Goal: Check status: Check status

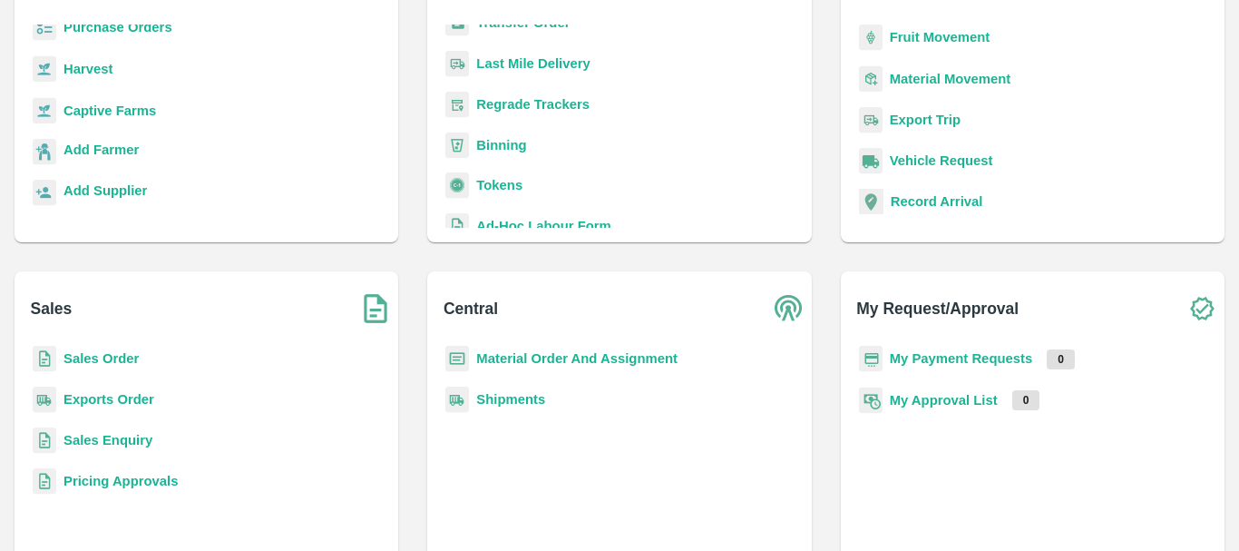
scroll to position [190, 0]
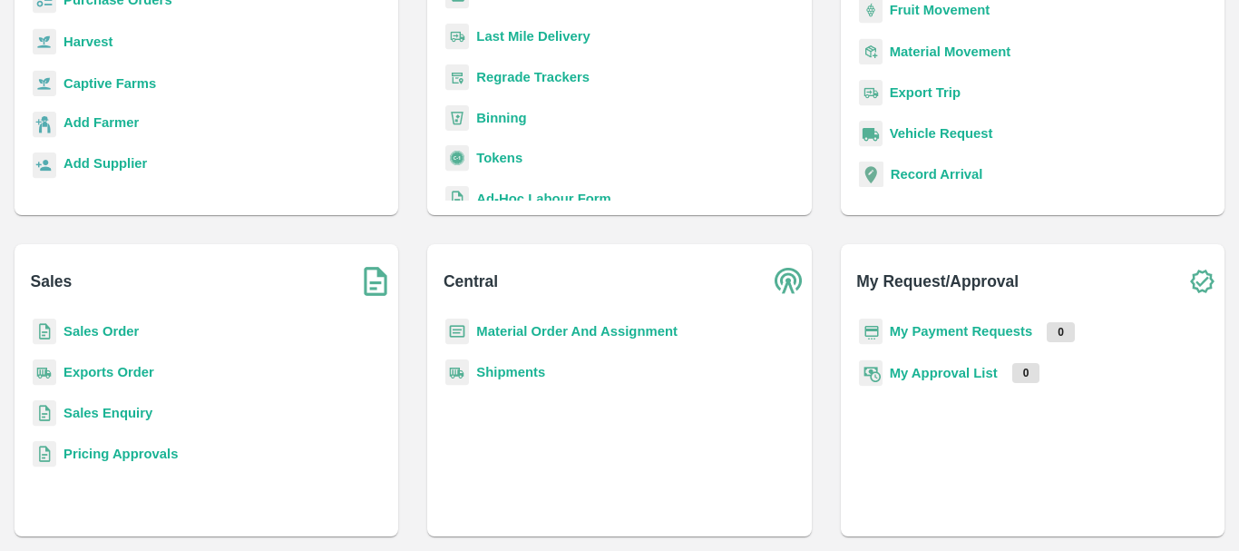
click at [94, 325] on b "Sales Order" at bounding box center [101, 331] width 75 height 15
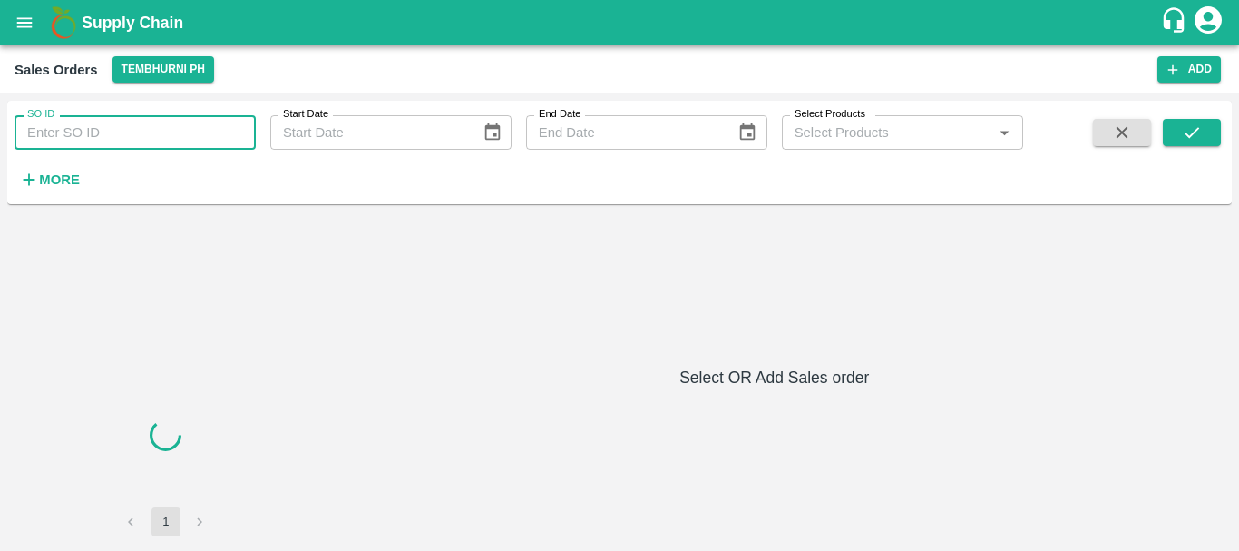
click at [135, 143] on input "SO ID" at bounding box center [135, 132] width 241 height 34
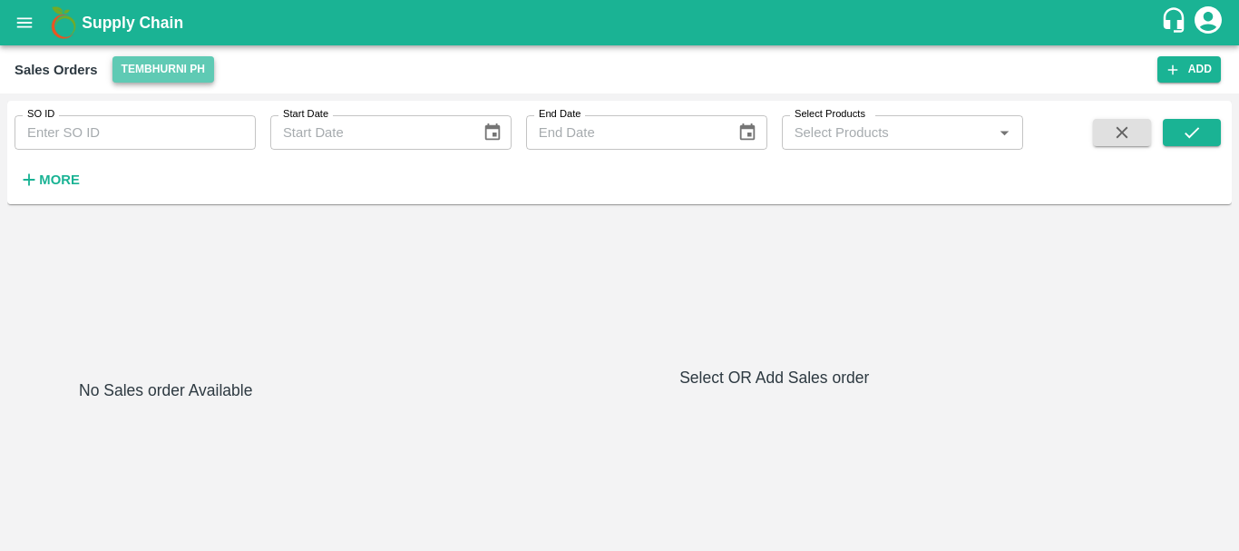
click at [165, 78] on button "Tembhurni PH" at bounding box center [164, 69] width 102 height 26
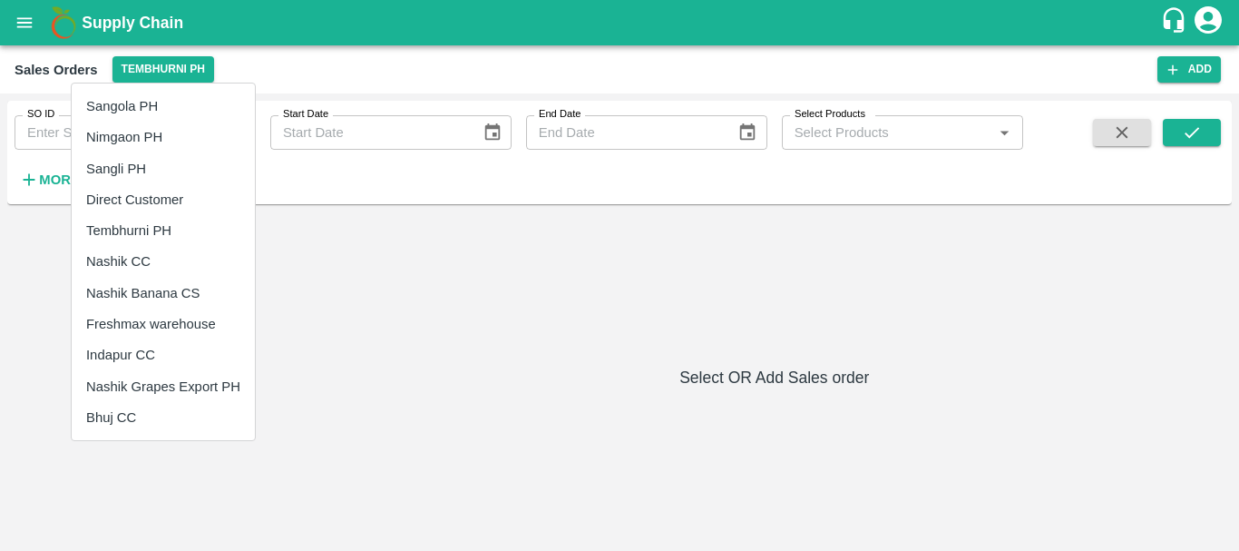
click at [162, 203] on li "Direct Customer" at bounding box center [163, 199] width 183 height 31
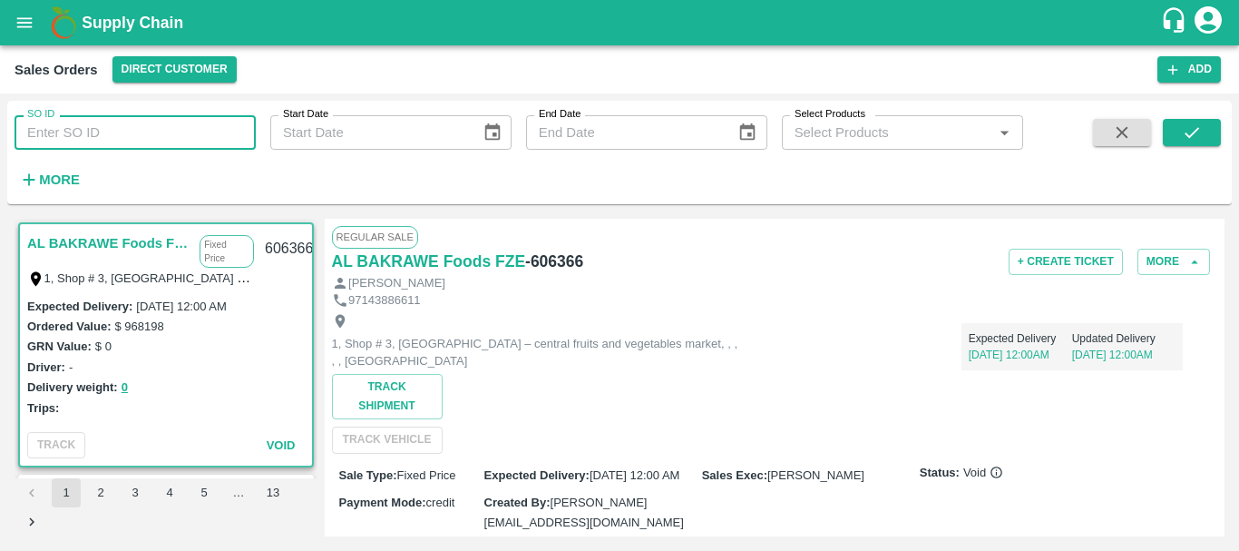
click at [119, 132] on input "SO ID" at bounding box center [135, 132] width 241 height 34
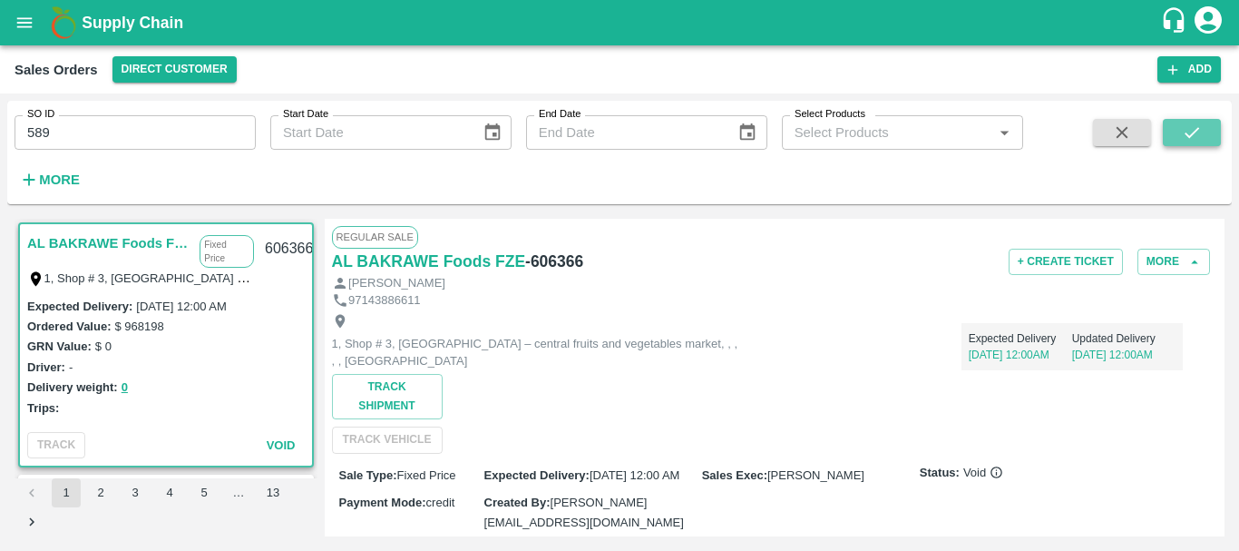
click at [1204, 121] on button "submit" at bounding box center [1192, 132] width 58 height 27
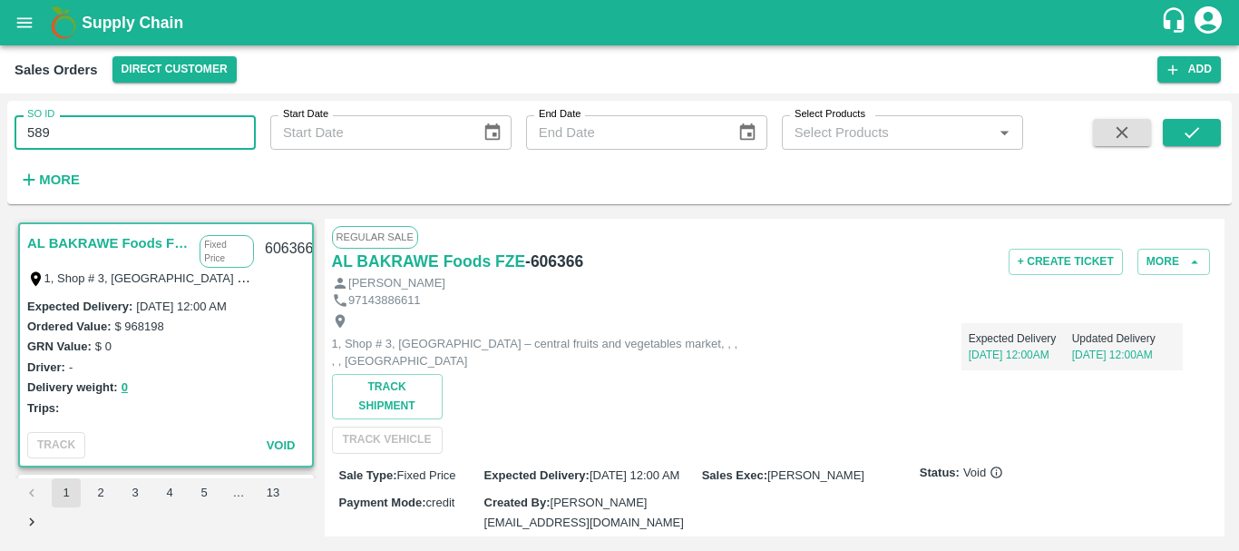
click at [80, 149] on input "589" at bounding box center [135, 132] width 241 height 34
type input "5"
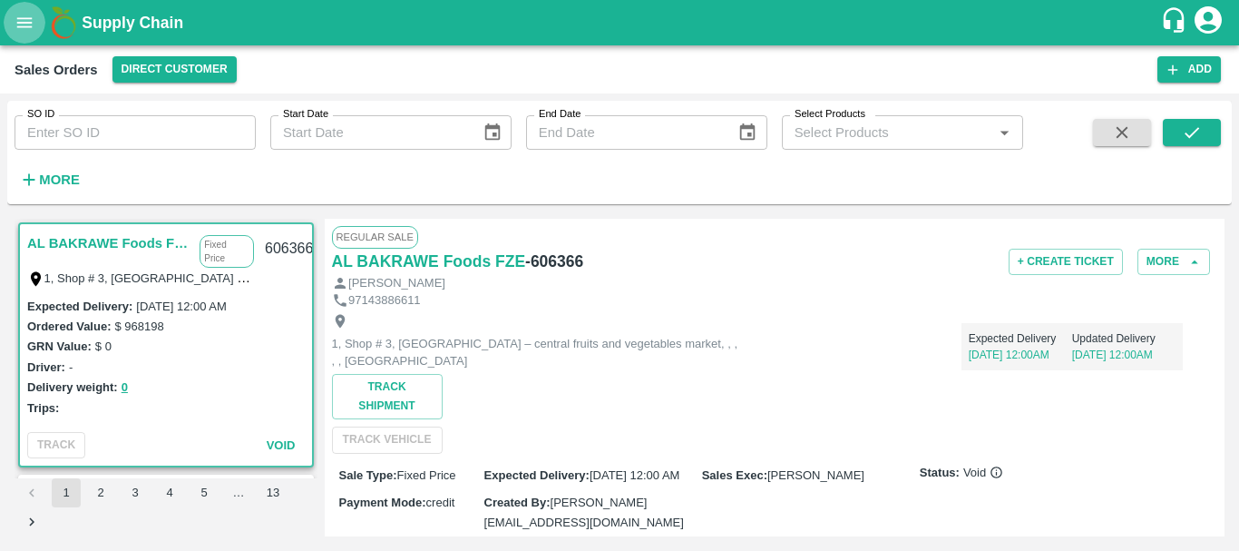
click at [24, 37] on button "open drawer" at bounding box center [25, 23] width 42 height 42
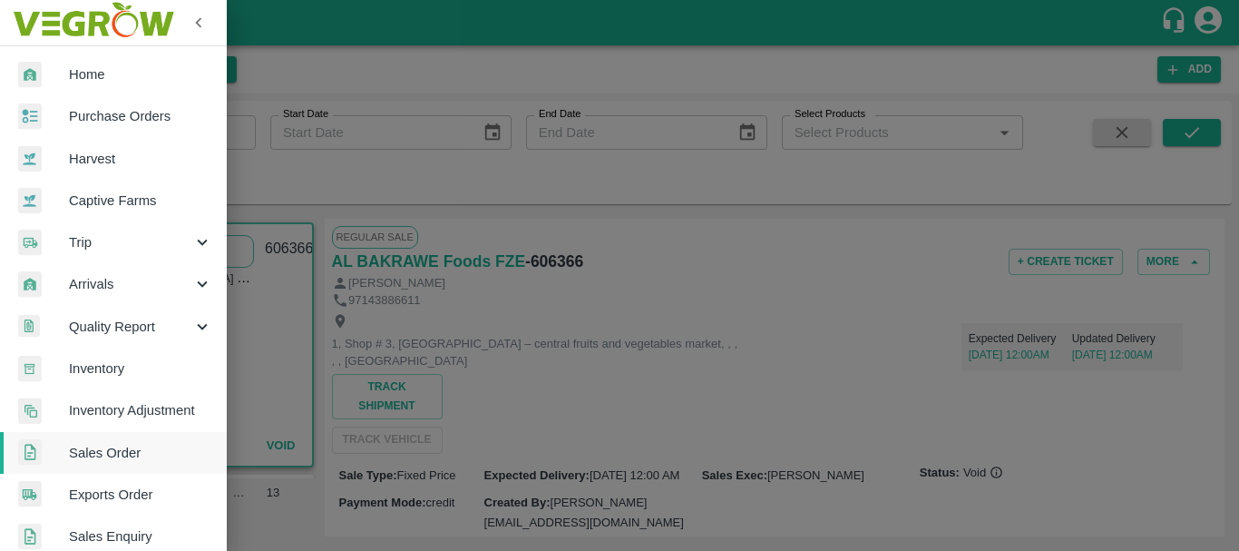
scroll to position [57, 0]
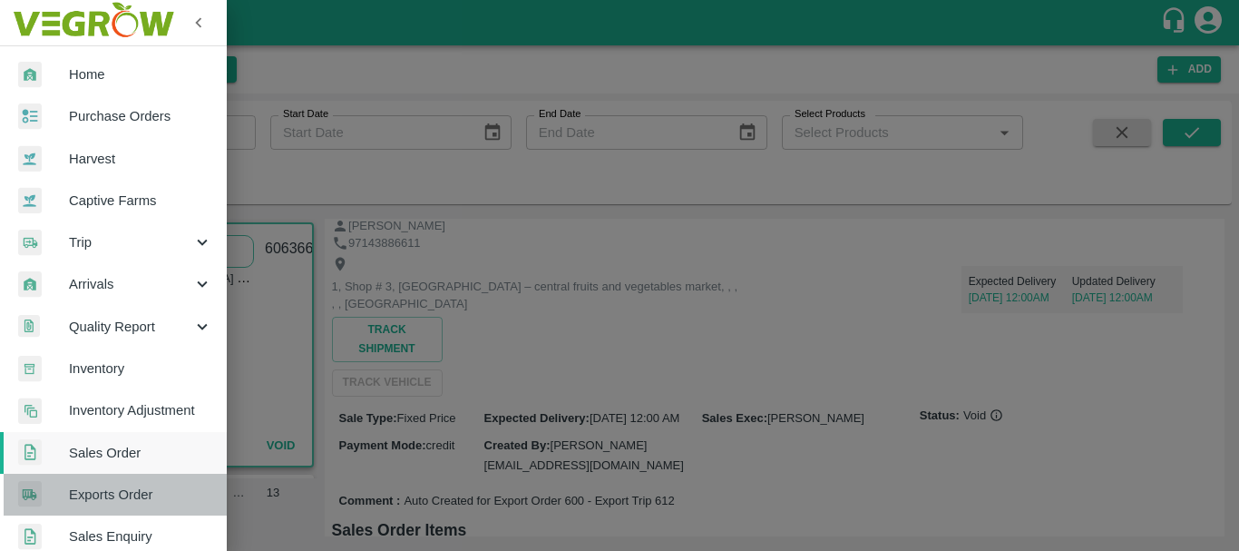
click at [120, 491] on span "Exports Order" at bounding box center [140, 495] width 143 height 20
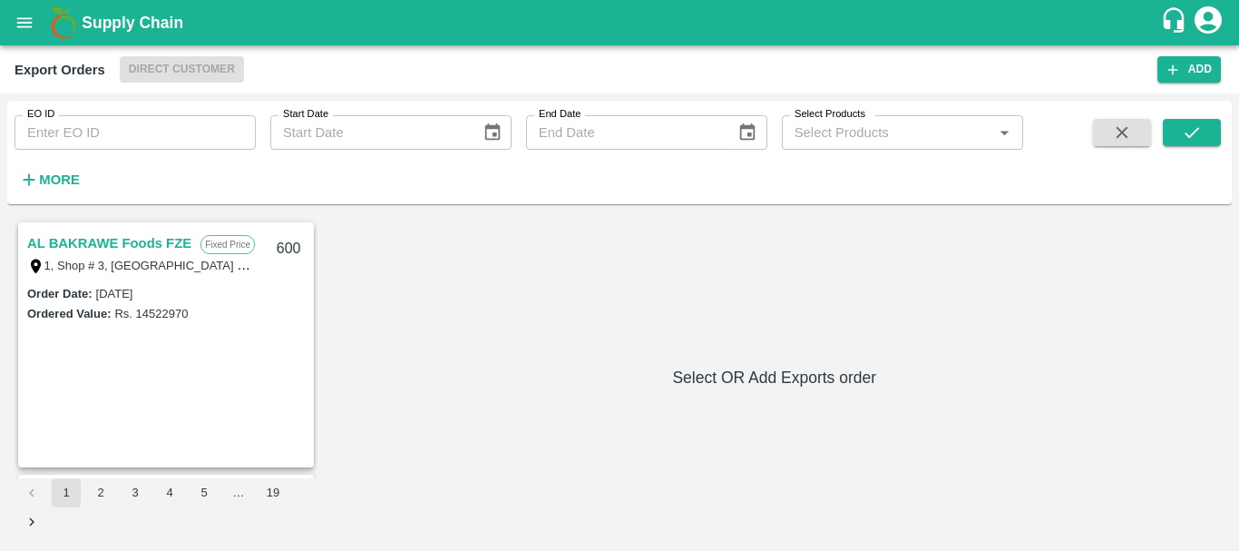
drag, startPoint x: 101, startPoint y: 113, endPoint x: 106, endPoint y: 127, distance: 15.5
click at [106, 127] on div "EO ID EO ID" at bounding box center [128, 125] width 256 height 49
click at [106, 127] on input "EO ID" at bounding box center [135, 132] width 241 height 34
click at [1199, 125] on icon "submit" at bounding box center [1192, 132] width 20 height 20
click at [137, 232] on link "AL BAKRAWE Foods FZE" at bounding box center [109, 243] width 164 height 24
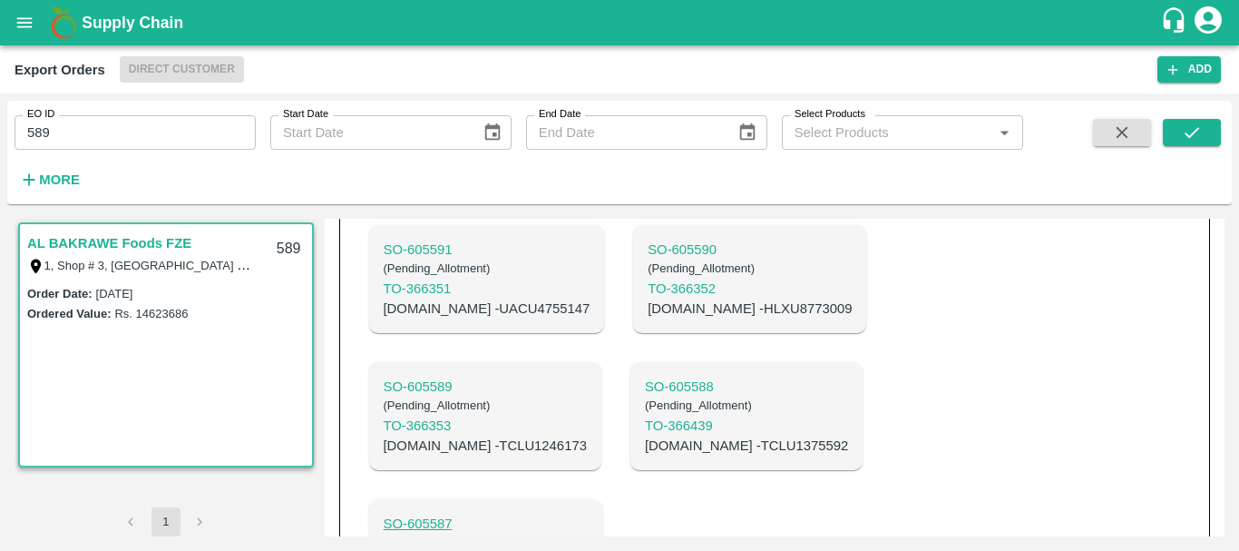
scroll to position [670, 0]
click at [588, 513] on p "SO- 605587" at bounding box center [486, 523] width 204 height 20
click at [645, 376] on p "SO- 605588" at bounding box center [746, 386] width 203 height 20
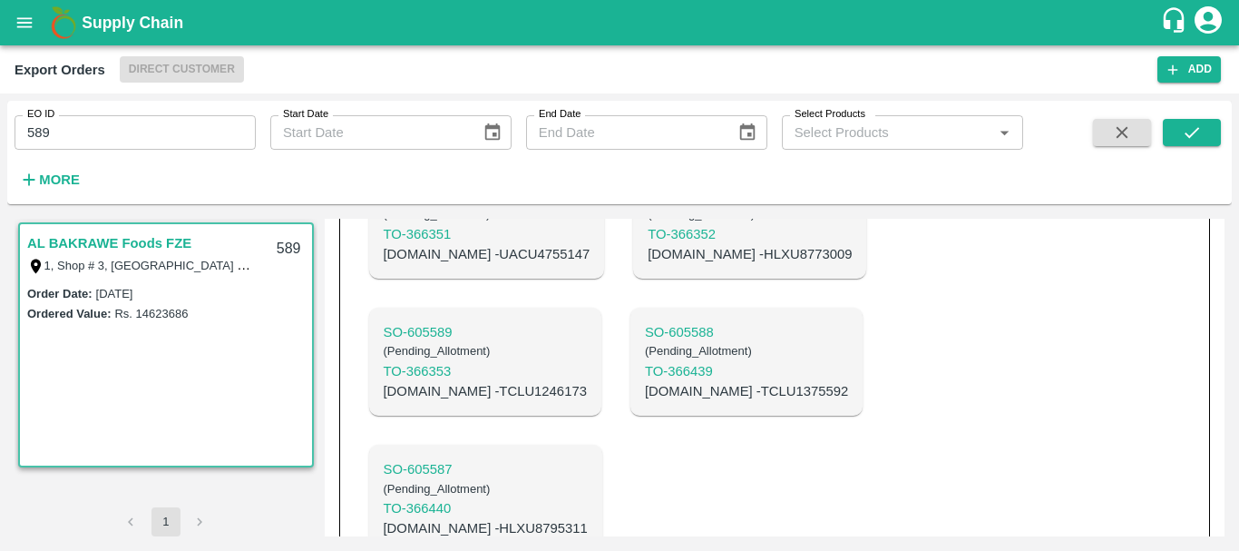
scroll to position [728, 0]
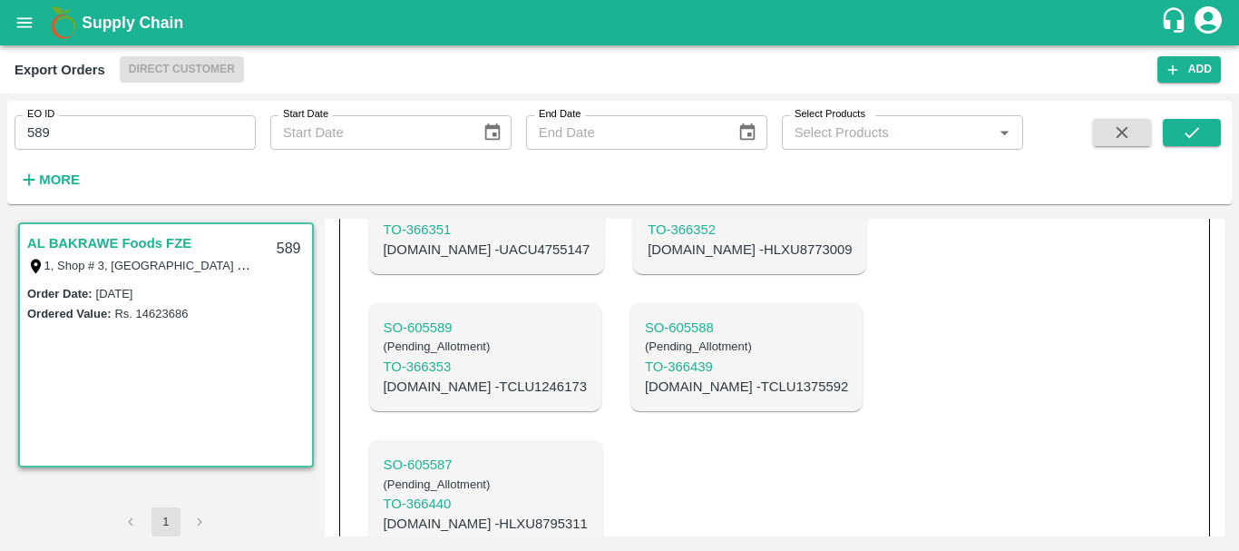
click at [588, 514] on p "C.No - HLXU8795311" at bounding box center [486, 524] width 204 height 20
copy p "HLXU8795311"
click at [645, 377] on p "C.No - TCLU1375592" at bounding box center [746, 387] width 203 height 20
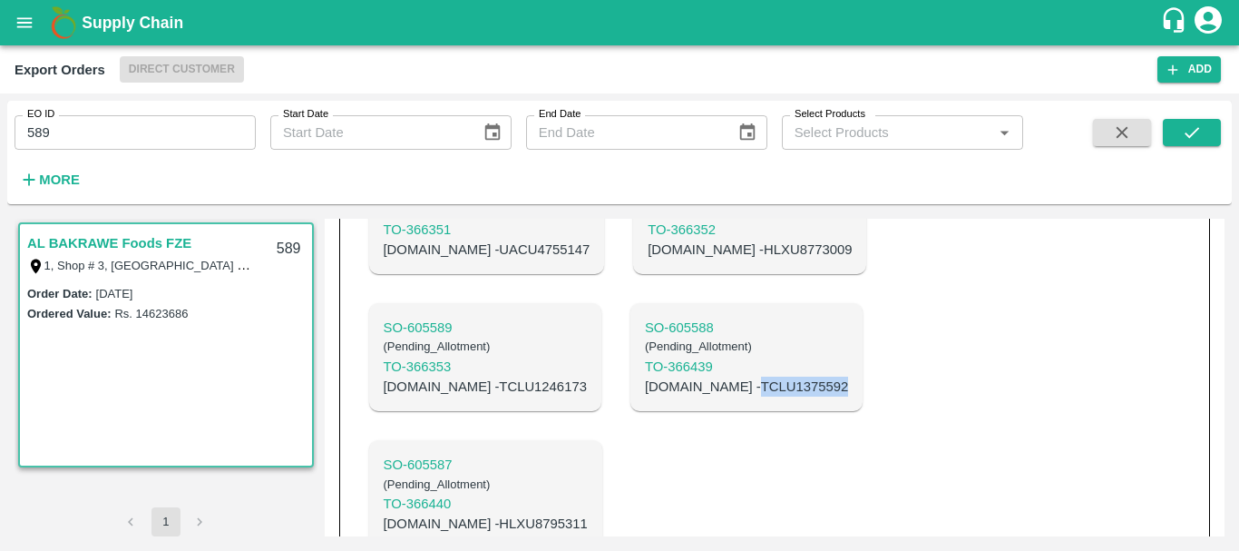
copy p "TCLU1375592"
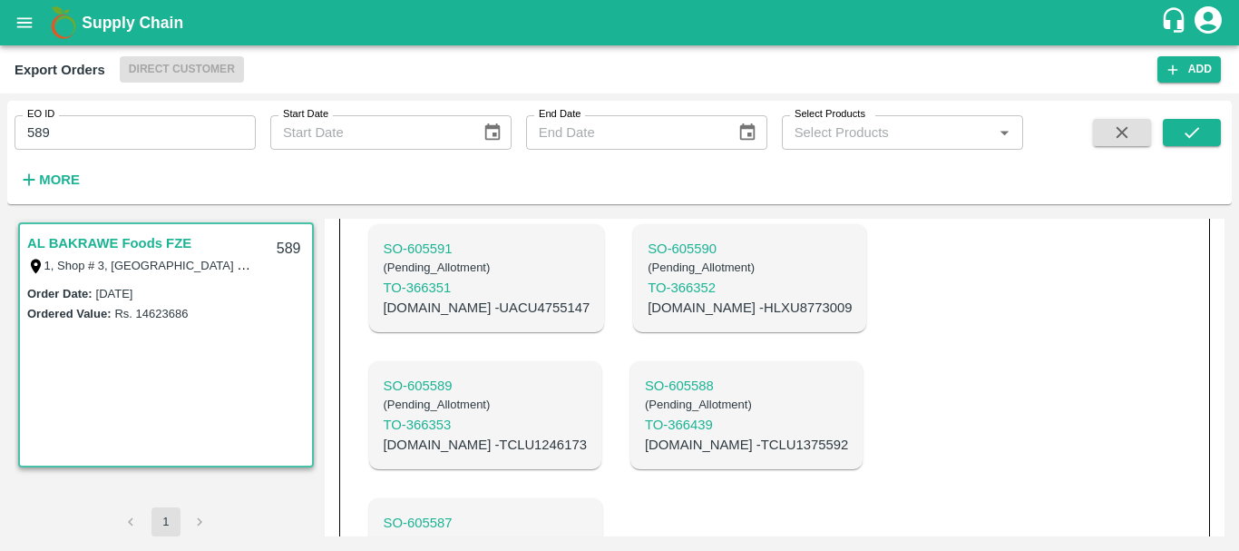
click at [587, 435] on p "C.No - TCLU1246173" at bounding box center [485, 445] width 203 height 20
copy p "TCLU1246173"
click at [648, 298] on p "C.No - HLXU8773009" at bounding box center [750, 308] width 204 height 20
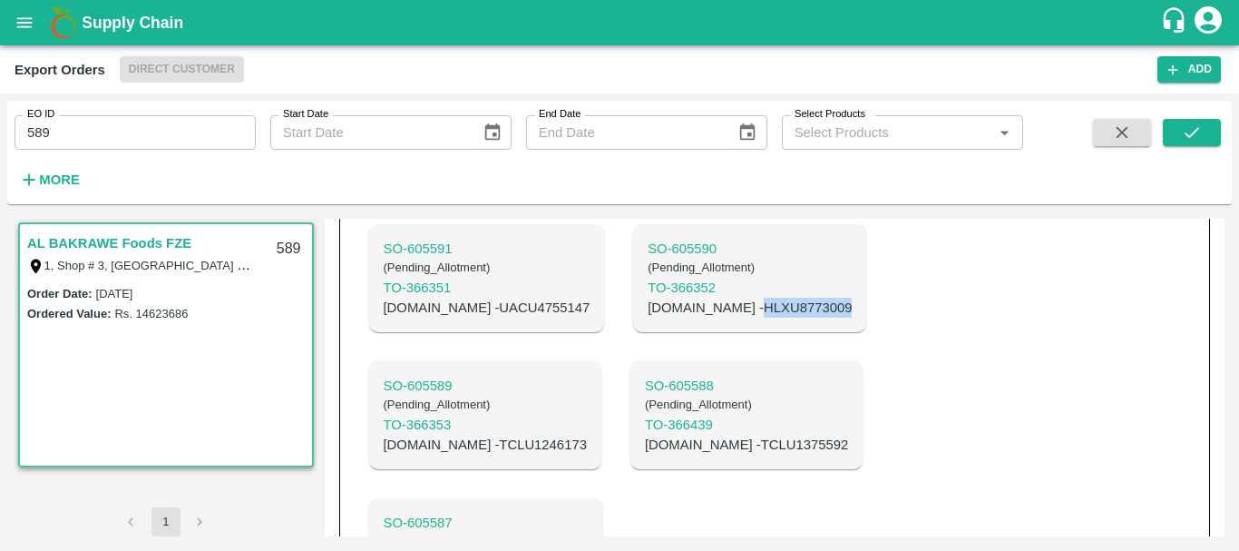
copy p "HLXU8773009"
click at [455, 298] on p "C.No - UACU4755147" at bounding box center [487, 308] width 207 height 20
copy p "UACU4755147"
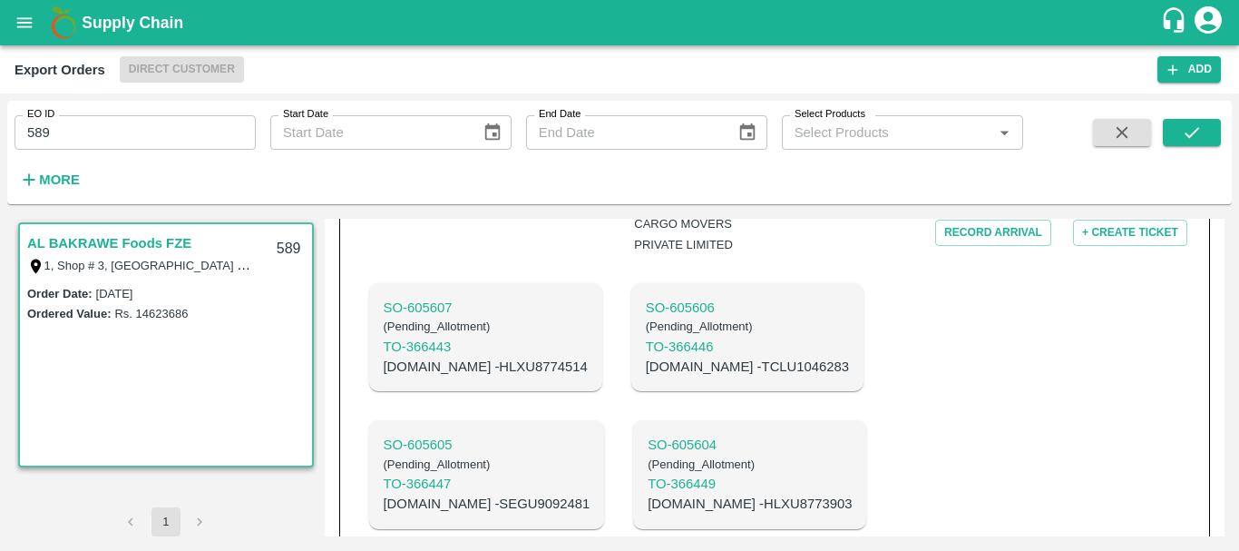
scroll to position [1347, 0]
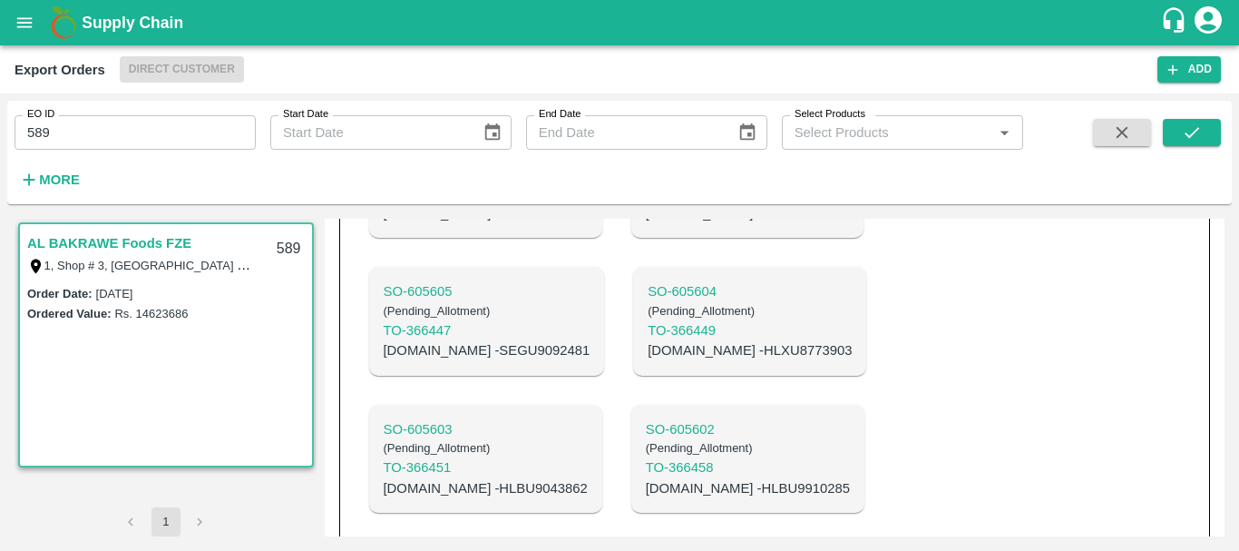
copy p "HLBU9319610"
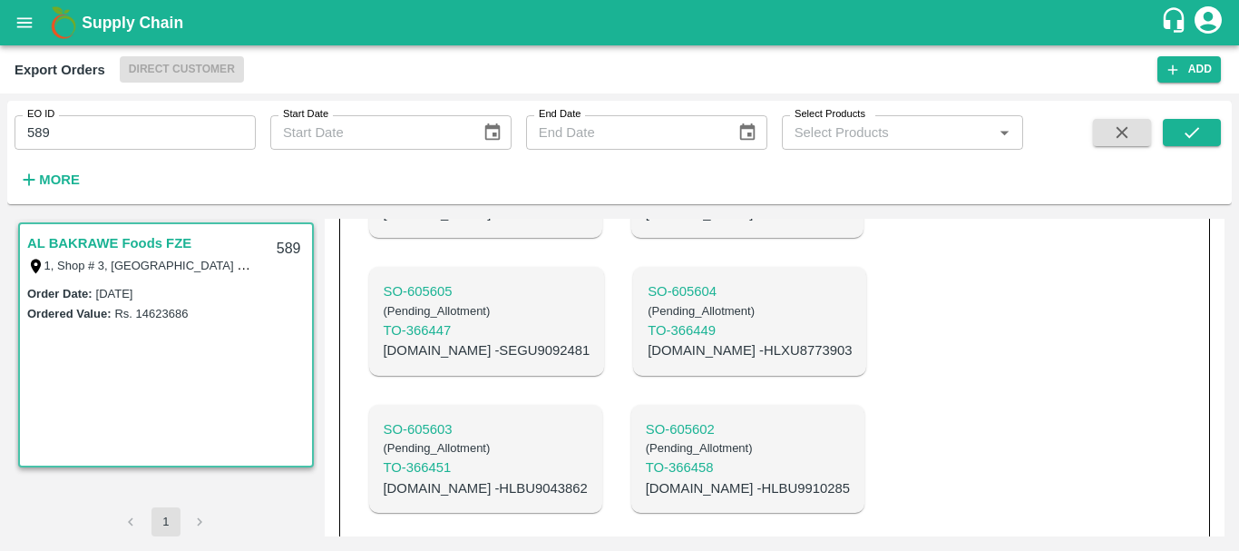
copy p "SEGU9375413"
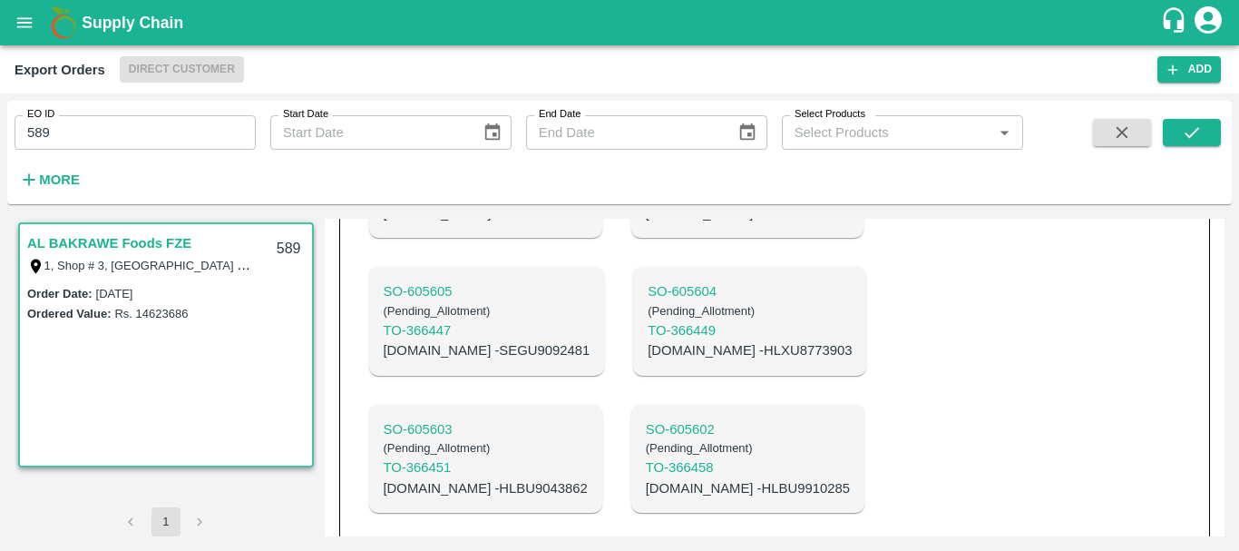
copy p "HLBU9803327"
copy p "HLBU9038444"
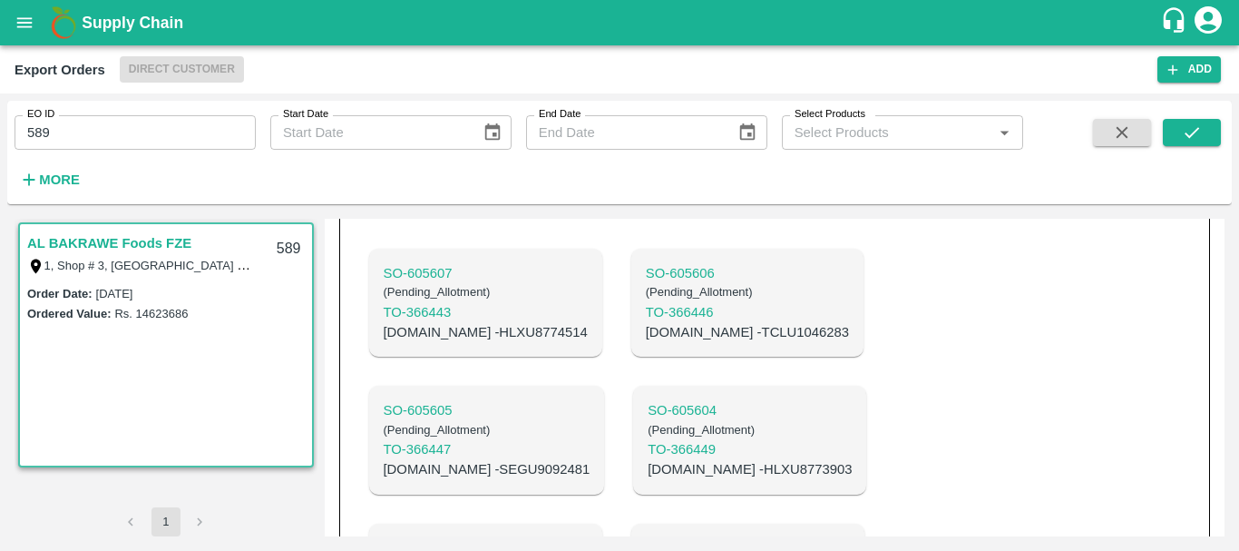
scroll to position [1228, 0]
copy p "HLBU9910285"
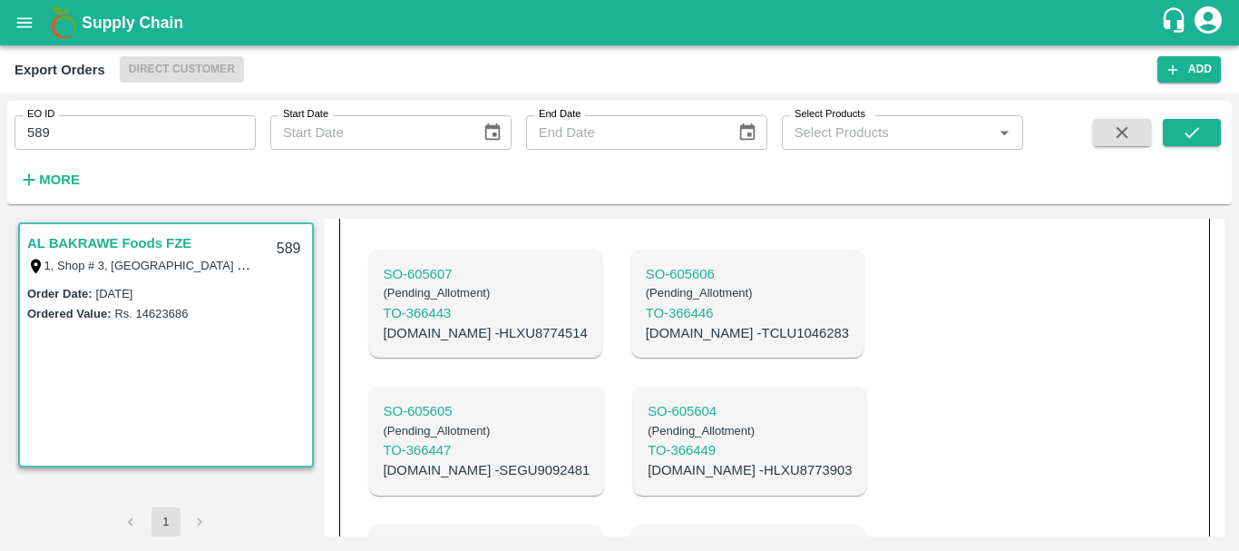
click at [648, 460] on p "C.No - HLXU8773903" at bounding box center [750, 470] width 204 height 20
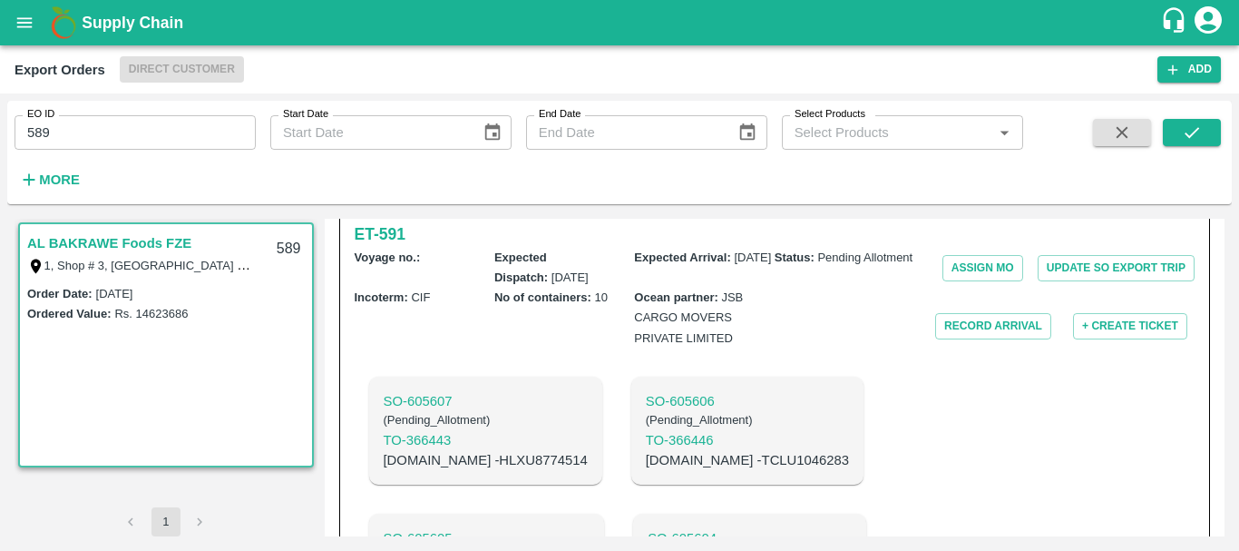
click at [646, 450] on p "C.No - TCLU1046283" at bounding box center [747, 460] width 203 height 20
click at [455, 450] on p "C.No - HLXU8774514" at bounding box center [486, 460] width 204 height 20
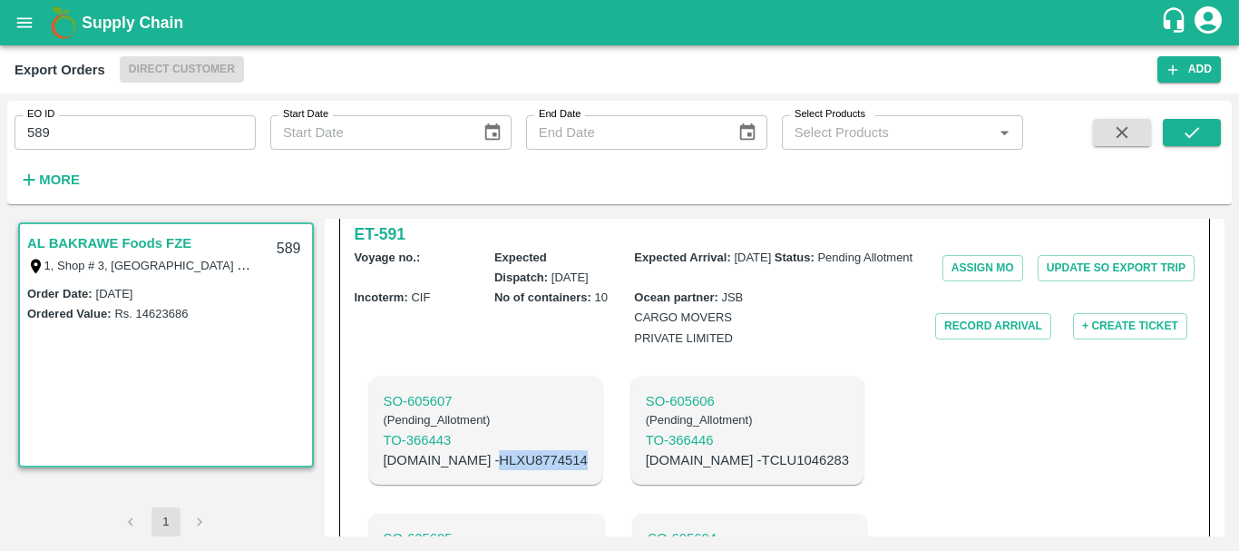
click at [455, 450] on p "C.No - HLXU8774514" at bounding box center [486, 460] width 204 height 20
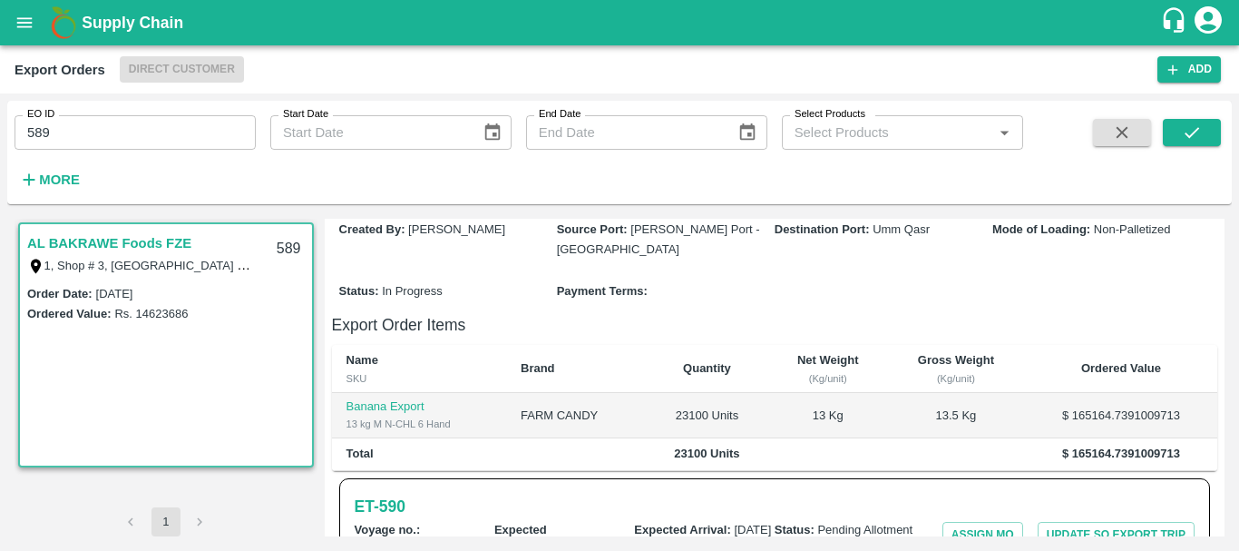
scroll to position [0, 0]
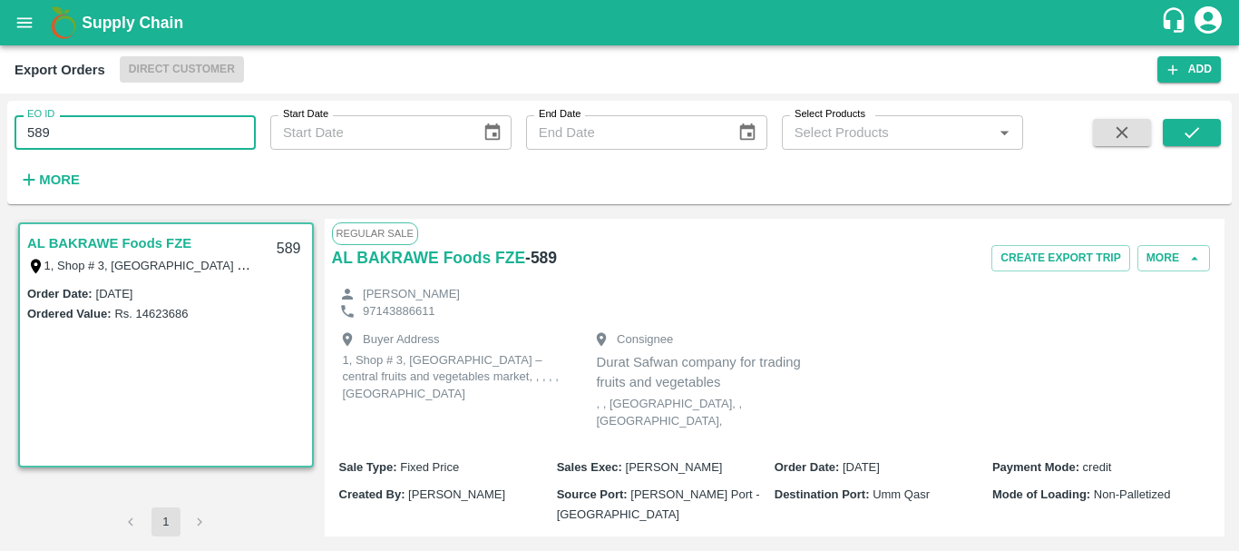
click at [71, 142] on input "589" at bounding box center [135, 132] width 241 height 34
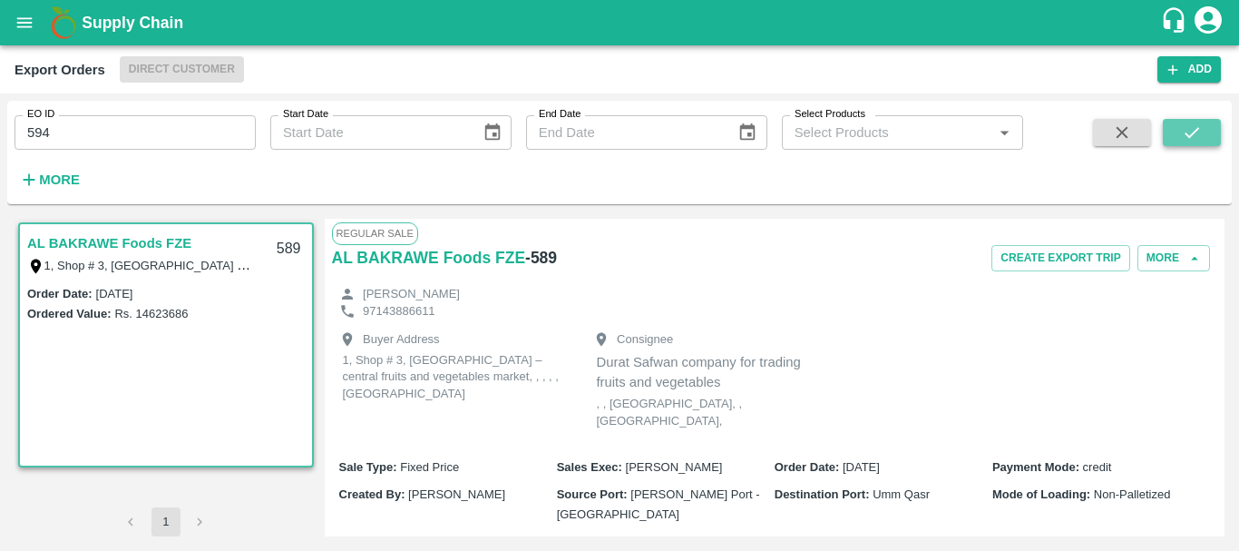
click at [1180, 132] on button "submit" at bounding box center [1192, 132] width 58 height 27
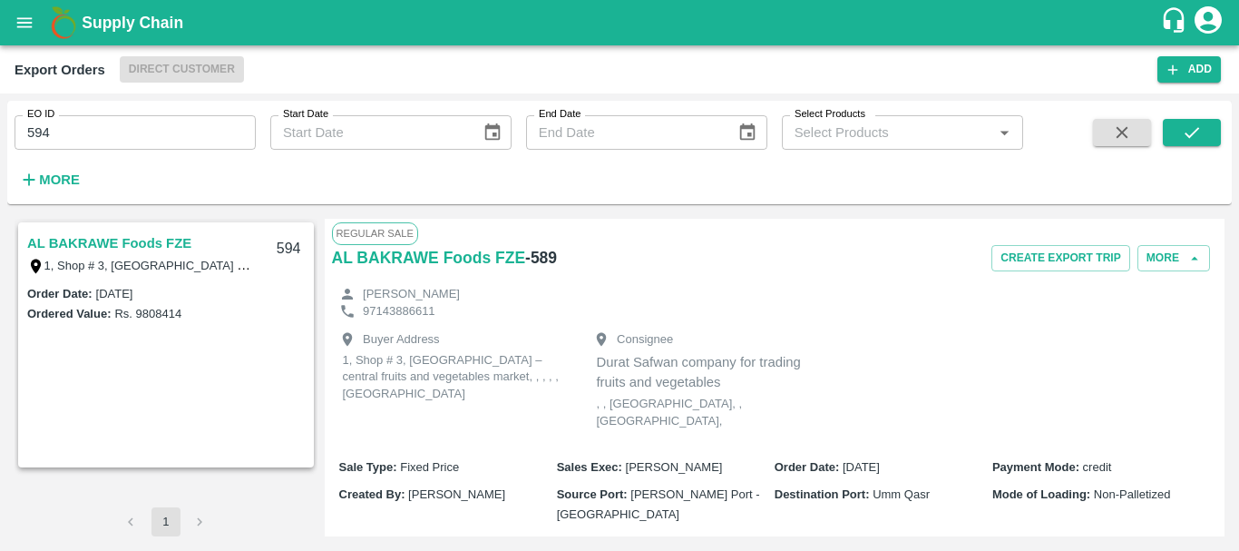
click at [127, 241] on link "AL BAKRAWE Foods FZE" at bounding box center [109, 243] width 164 height 24
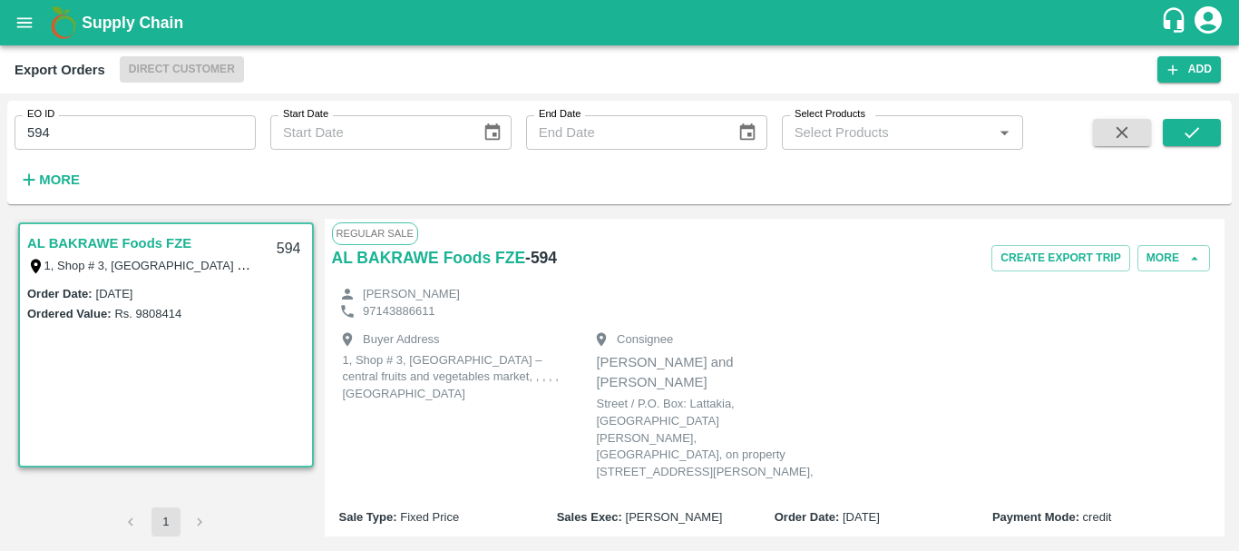
click at [722, 319] on div "Buyer Address 1, Shop # 3, Ras Al Khor – central fruits and vegetables market, …" at bounding box center [775, 407] width 886 height 176
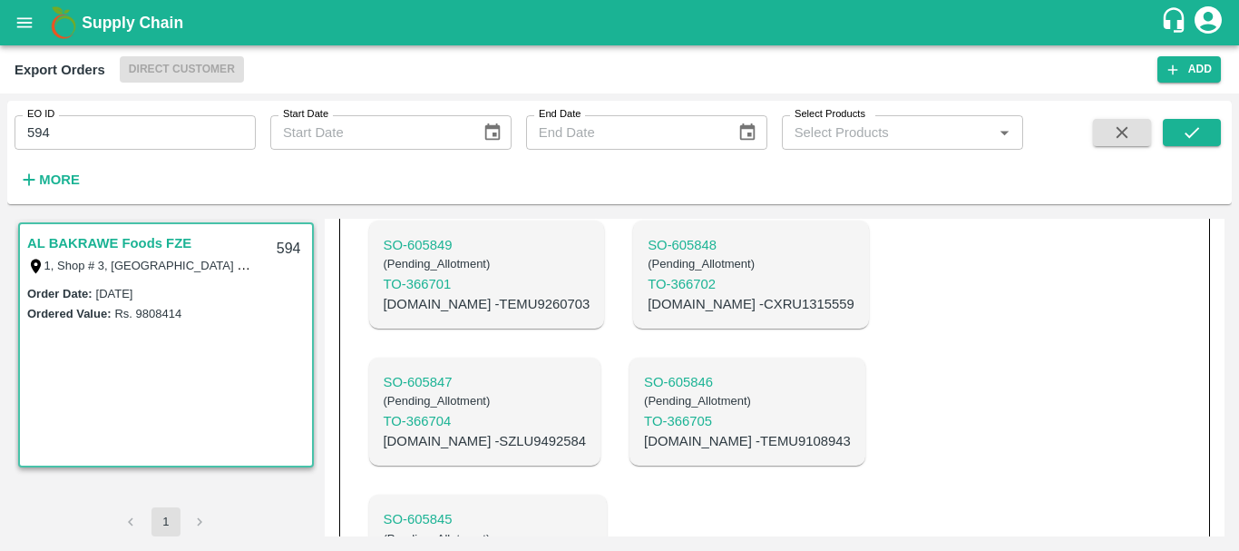
scroll to position [794, 0]
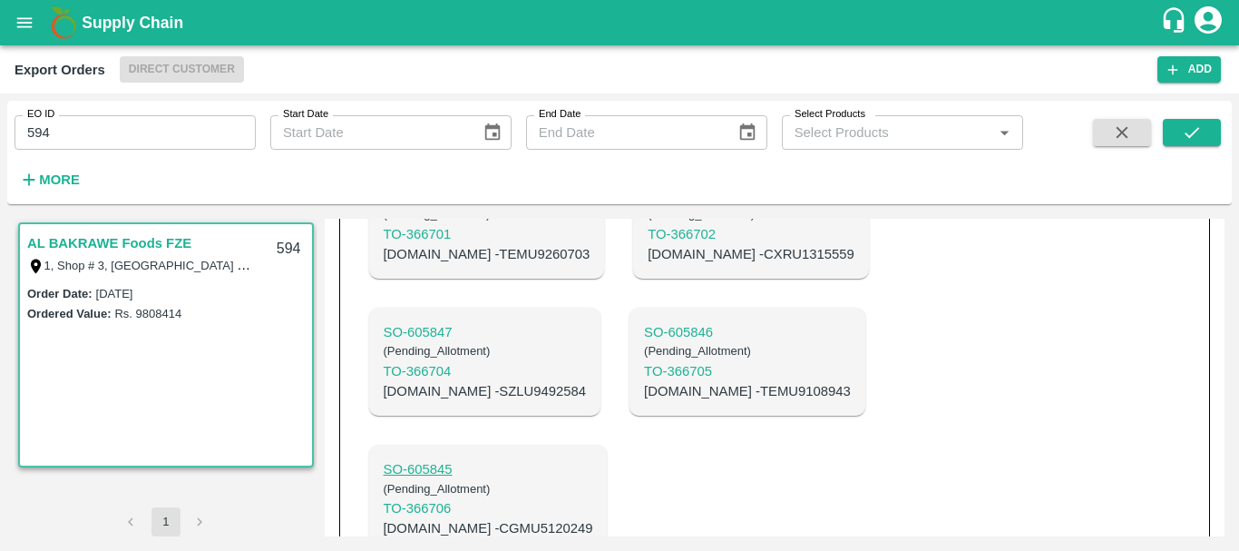
click at [439, 459] on p "SO- 605845" at bounding box center [489, 469] width 210 height 20
click at [644, 322] on p "SO- 605846" at bounding box center [747, 332] width 207 height 20
click at [499, 518] on p "C.No - CGMU5120249" at bounding box center [489, 528] width 210 height 20
click at [644, 381] on p "C.No - TEMU9108943" at bounding box center [747, 391] width 207 height 20
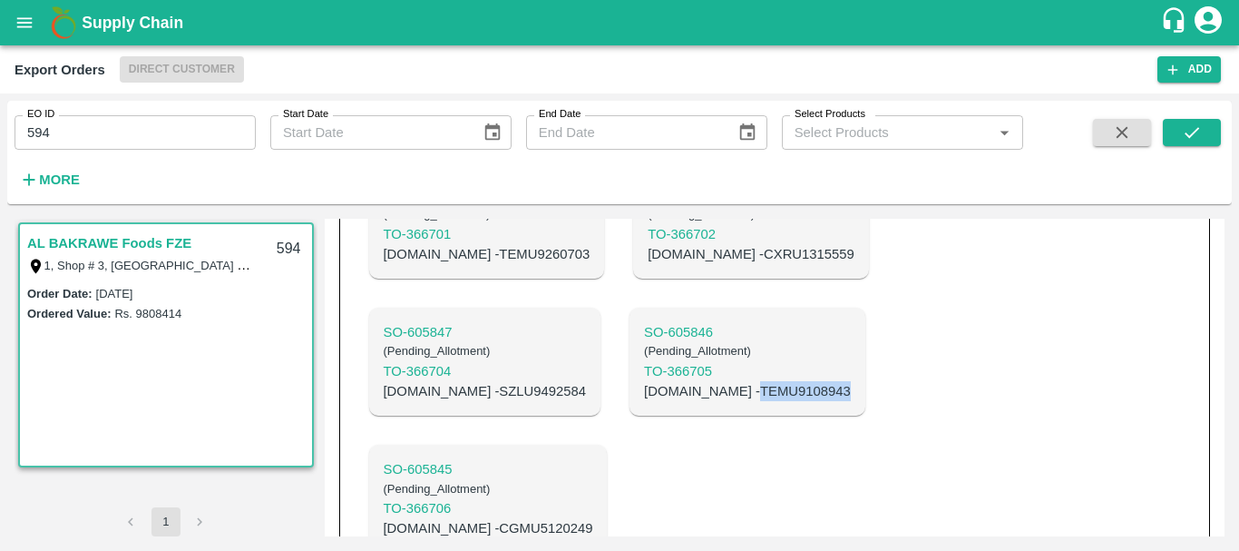
click at [644, 381] on p "C.No - TEMU9108943" at bounding box center [747, 391] width 207 height 20
click at [444, 381] on p "C.No - SZLU9492584" at bounding box center [485, 391] width 203 height 20
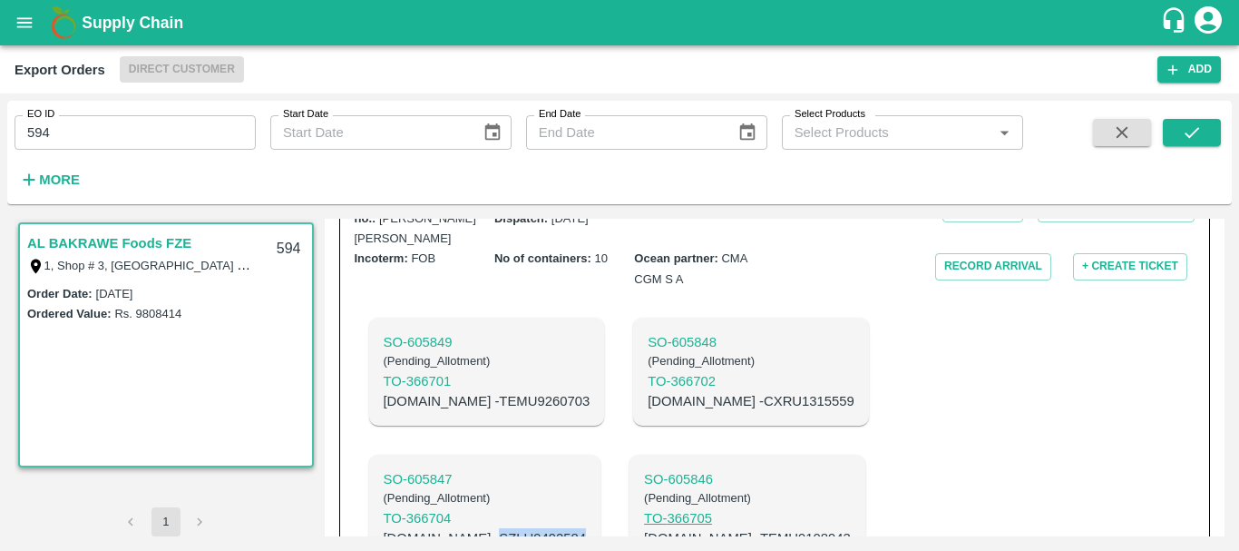
scroll to position [642, 0]
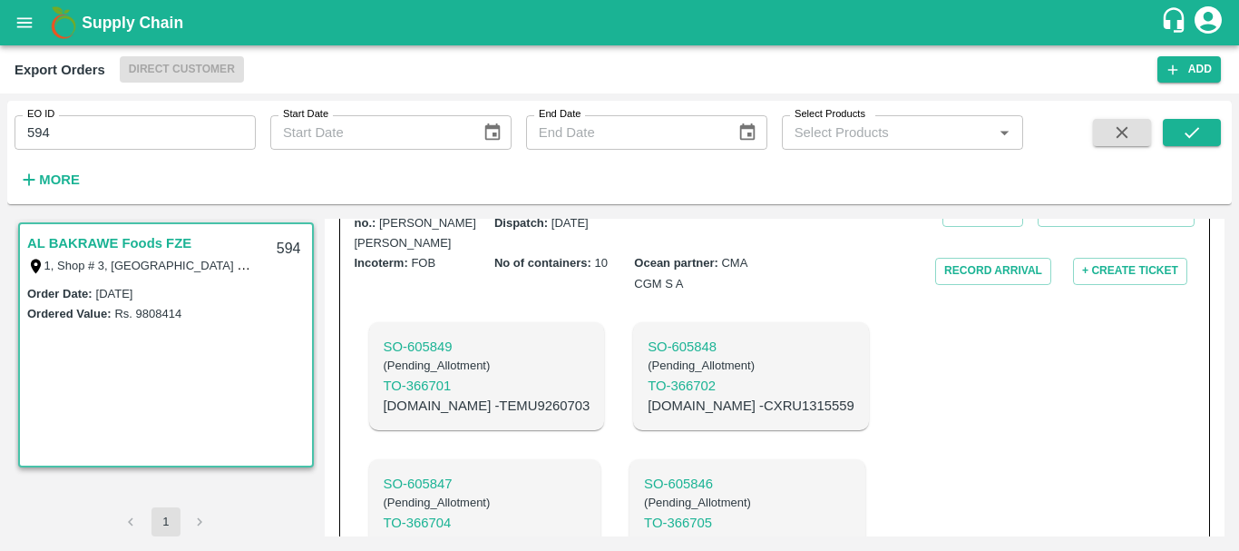
click at [648, 396] on p "C.No - CXRU1315559" at bounding box center [751, 406] width 207 height 20
click at [481, 396] on p "C.No - TEMU9260703" at bounding box center [487, 406] width 207 height 20
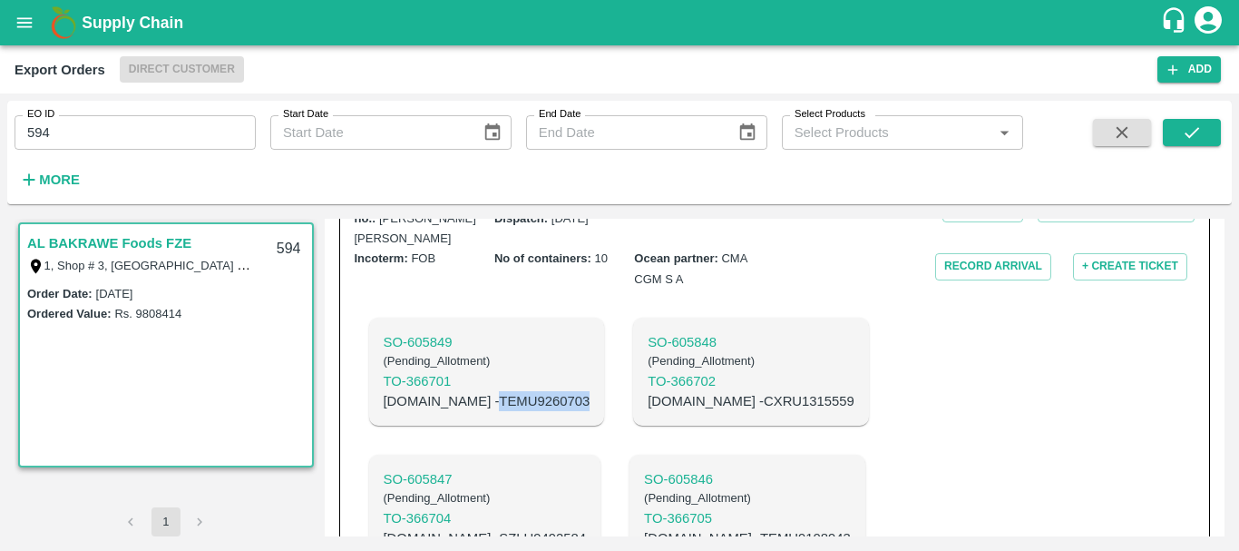
scroll to position [794, 0]
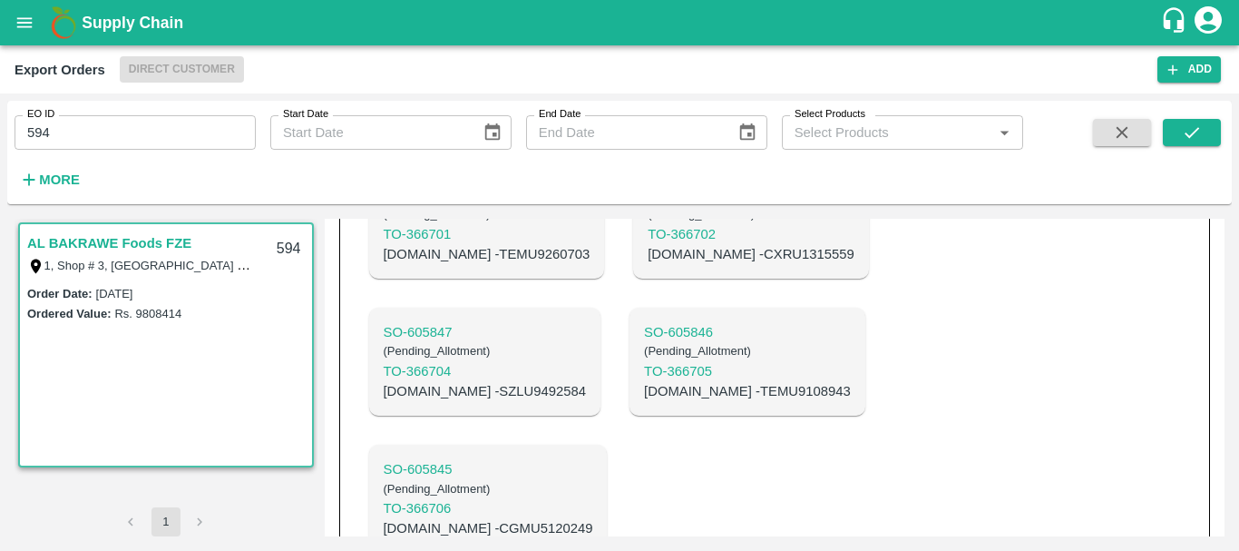
click at [121, 140] on input "594" at bounding box center [135, 132] width 241 height 34
click at [1193, 132] on icon "submit" at bounding box center [1192, 132] width 20 height 20
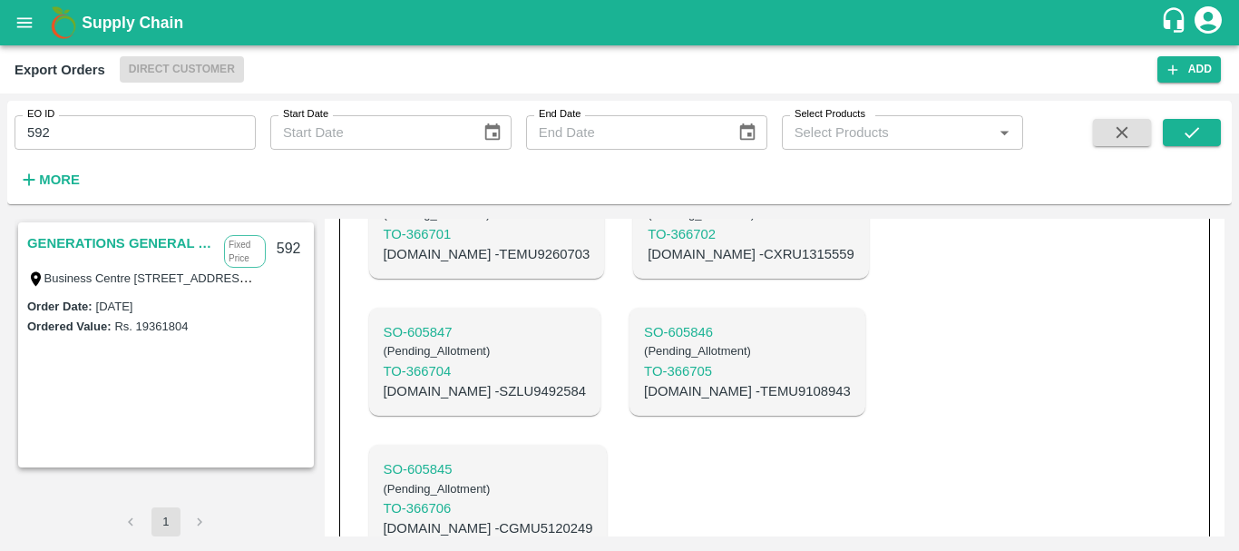
click at [83, 243] on link "GENERATIONS GENERAL TRADING LLC" at bounding box center [121, 243] width 188 height 24
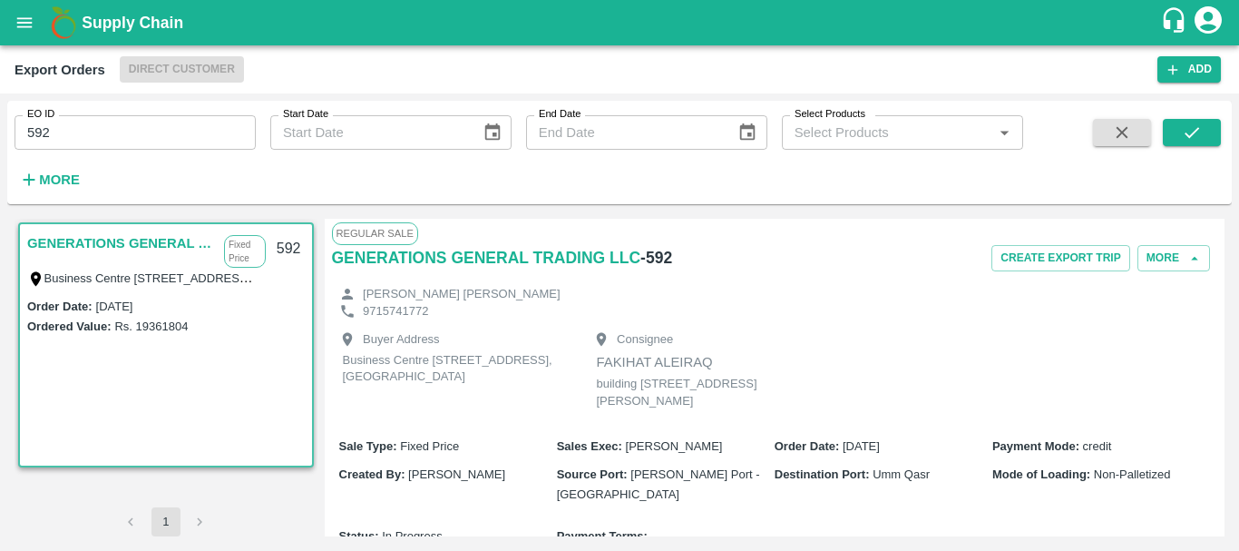
click at [59, 237] on link "GENERATIONS GENERAL TRADING LLC" at bounding box center [121, 243] width 188 height 24
click at [474, 281] on div "Regular Sale GENERATIONS GENERAL TRADING LLC - 592 Create Export Trip More Hris…" at bounding box center [775, 378] width 901 height 318
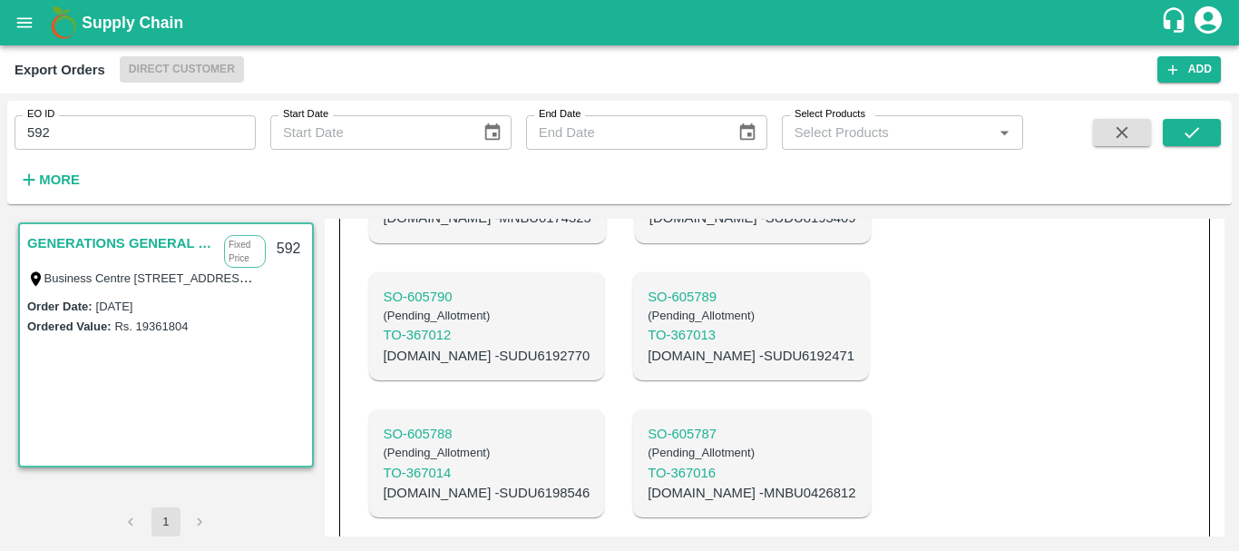
scroll to position [1731, 0]
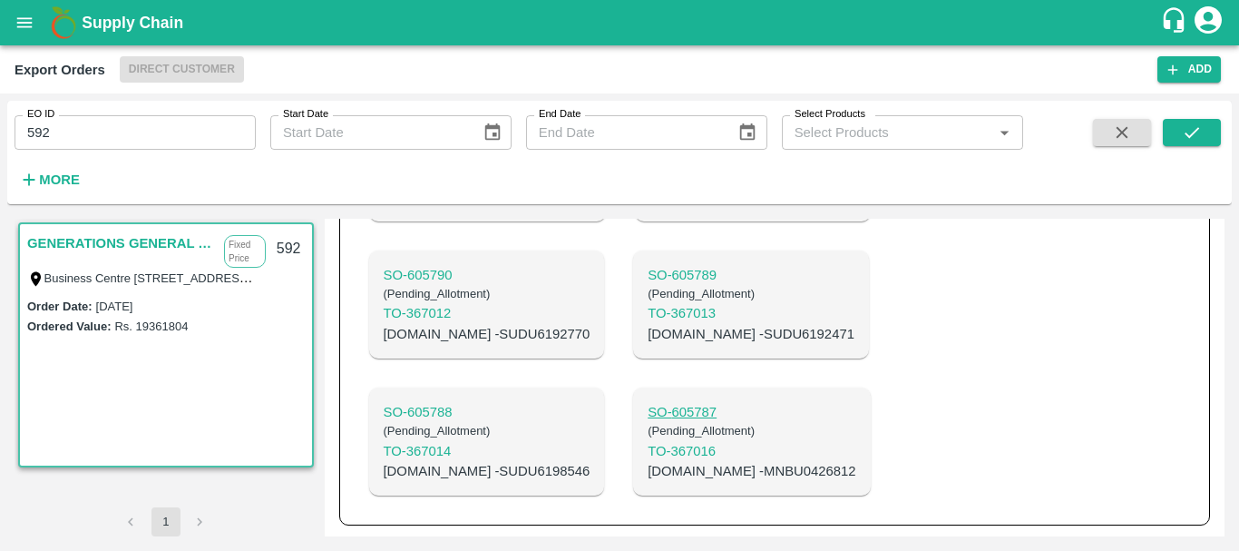
click at [648, 414] on p "SO- 605787" at bounding box center [752, 412] width 208 height 20
click at [445, 406] on p "SO- 605788" at bounding box center [487, 412] width 207 height 20
click at [657, 474] on p "C.No - MNBU0426812" at bounding box center [752, 471] width 208 height 20
click at [459, 466] on p "C.No - SUDU6198546" at bounding box center [487, 471] width 207 height 20
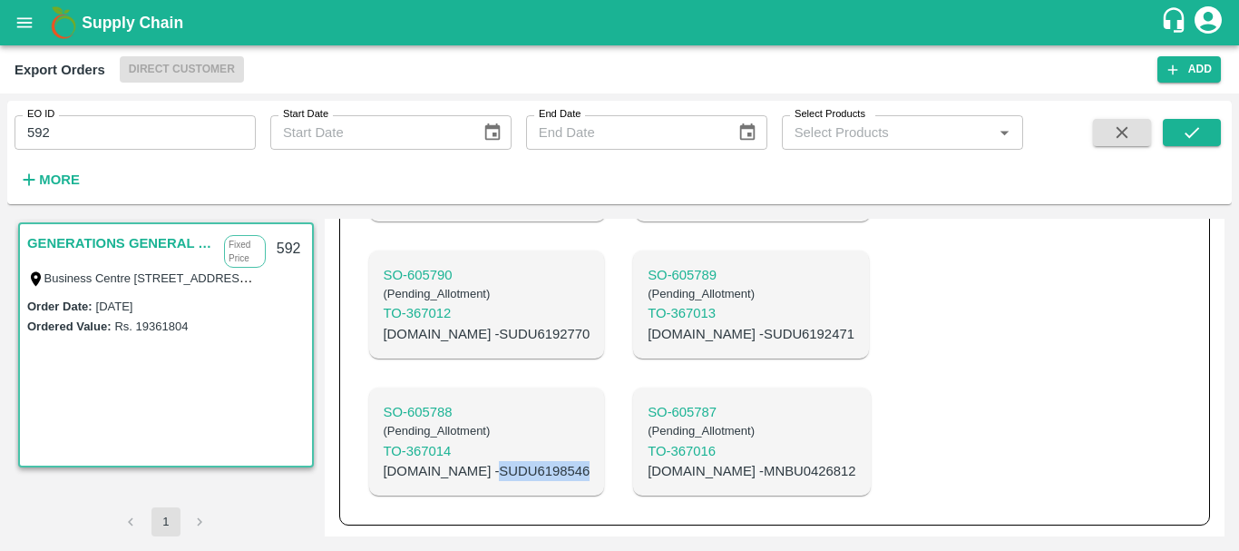
click at [459, 466] on p "C.No - SUDU6198546" at bounding box center [487, 471] width 207 height 20
click at [680, 331] on p "C.No - SUDU6192471" at bounding box center [751, 334] width 207 height 20
click at [452, 340] on p "C.No - SUDU6192770" at bounding box center [487, 334] width 207 height 20
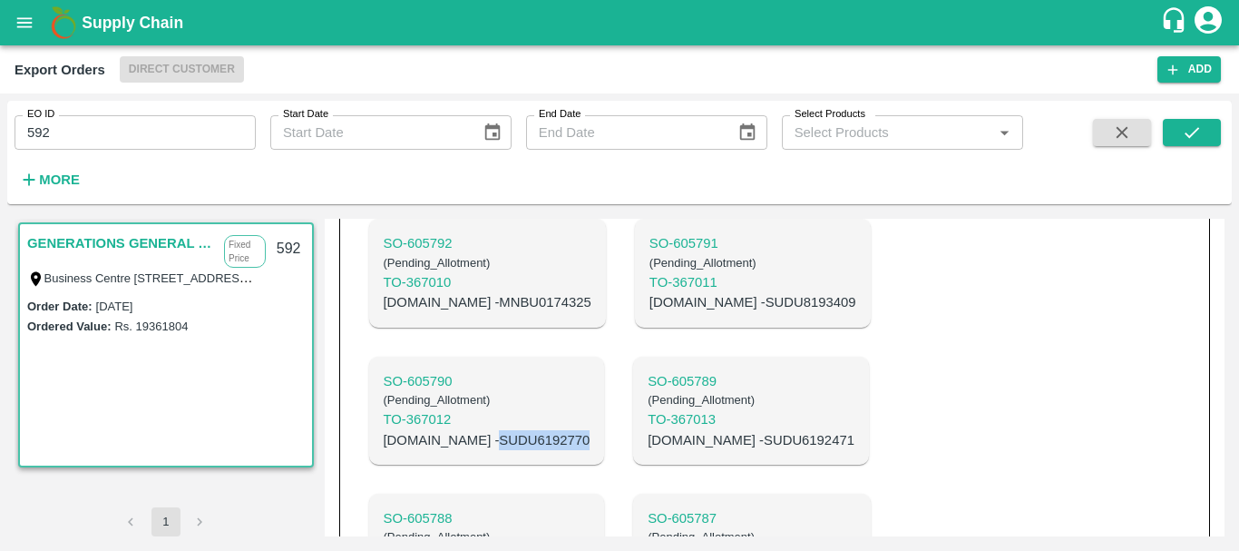
scroll to position [1608, 0]
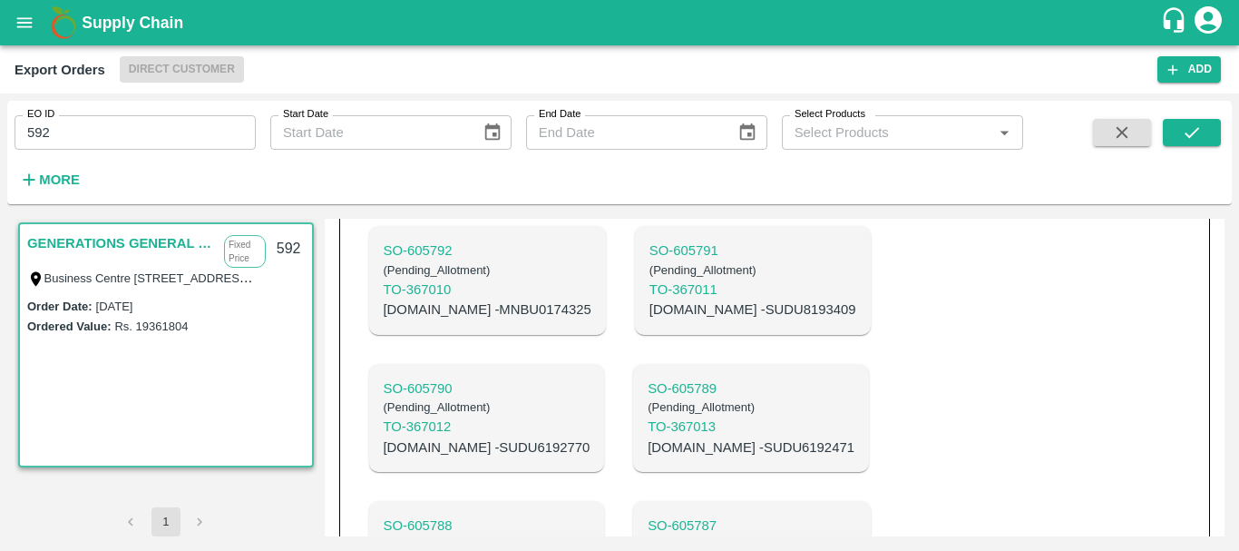
click at [650, 318] on p "C.No - SUDU8193409" at bounding box center [753, 309] width 207 height 20
click at [462, 316] on p "C.No - MNBU0174325" at bounding box center [488, 309] width 208 height 20
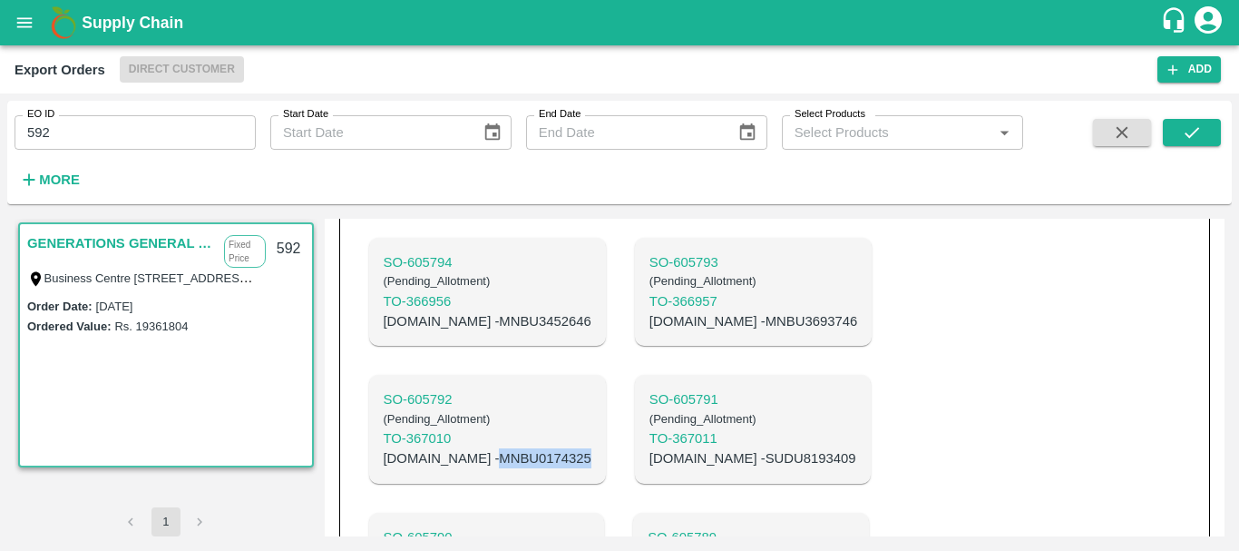
scroll to position [1455, 0]
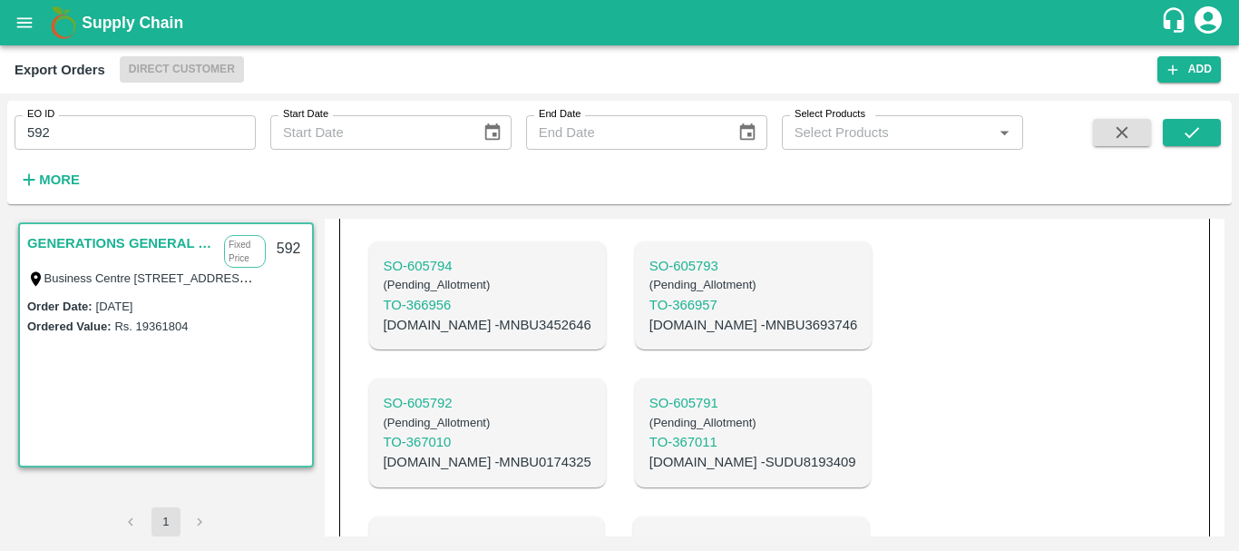
click at [650, 335] on p "C.No - MNBU3693746" at bounding box center [754, 325] width 208 height 20
click at [460, 334] on p "C.No - MNBU3452646" at bounding box center [488, 325] width 208 height 20
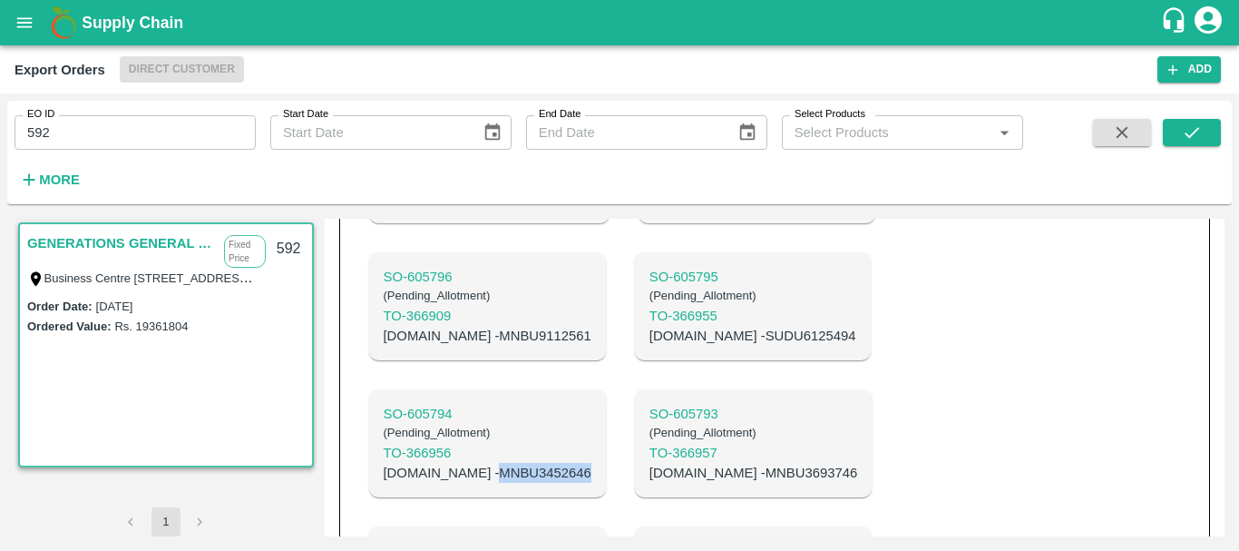
scroll to position [1307, 0]
click at [650, 347] on p "C.No - SUDU6125494" at bounding box center [753, 337] width 207 height 20
click at [463, 347] on p "C.No - MNBU9112561" at bounding box center [488, 337] width 208 height 20
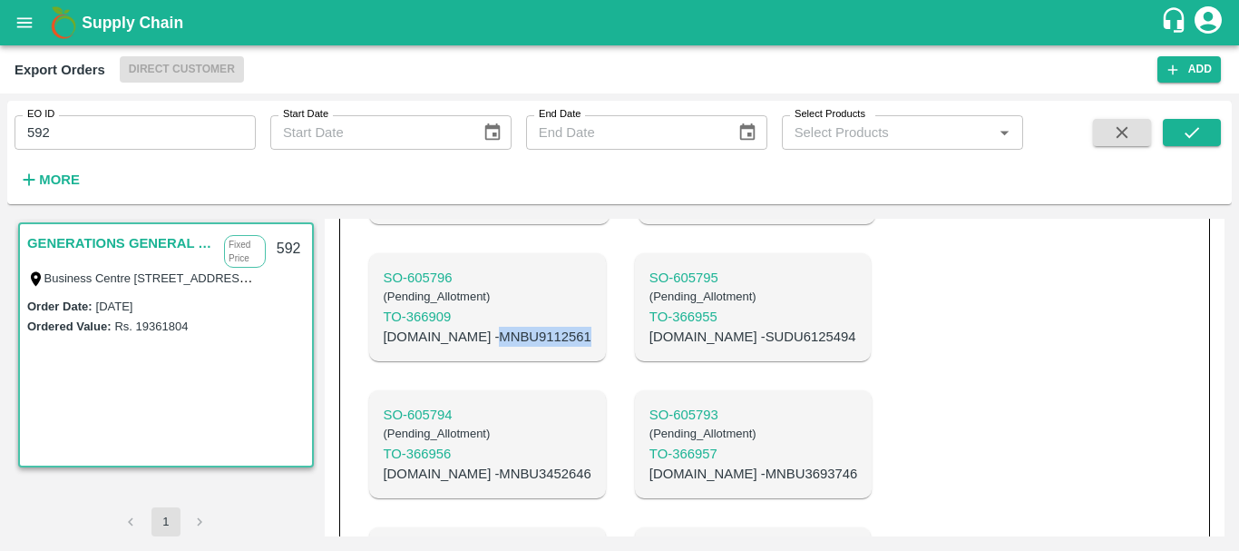
scroll to position [1155, 0]
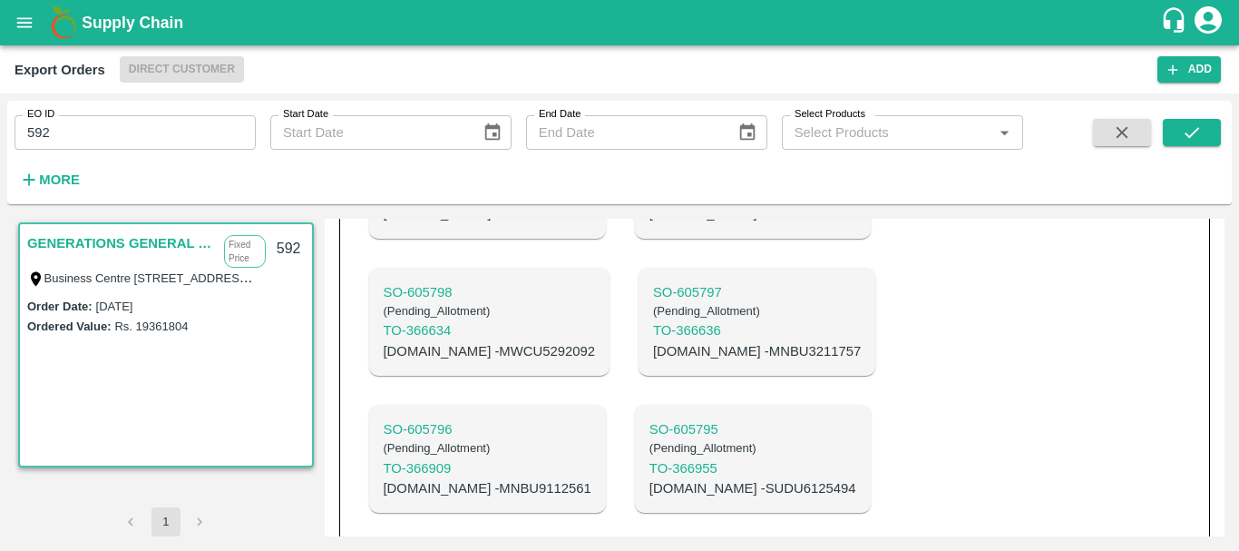
click at [680, 361] on p "C.No - MNBU3211757" at bounding box center [757, 351] width 208 height 20
click at [476, 361] on p "C.No - MWCU5292092" at bounding box center [489, 351] width 211 height 20
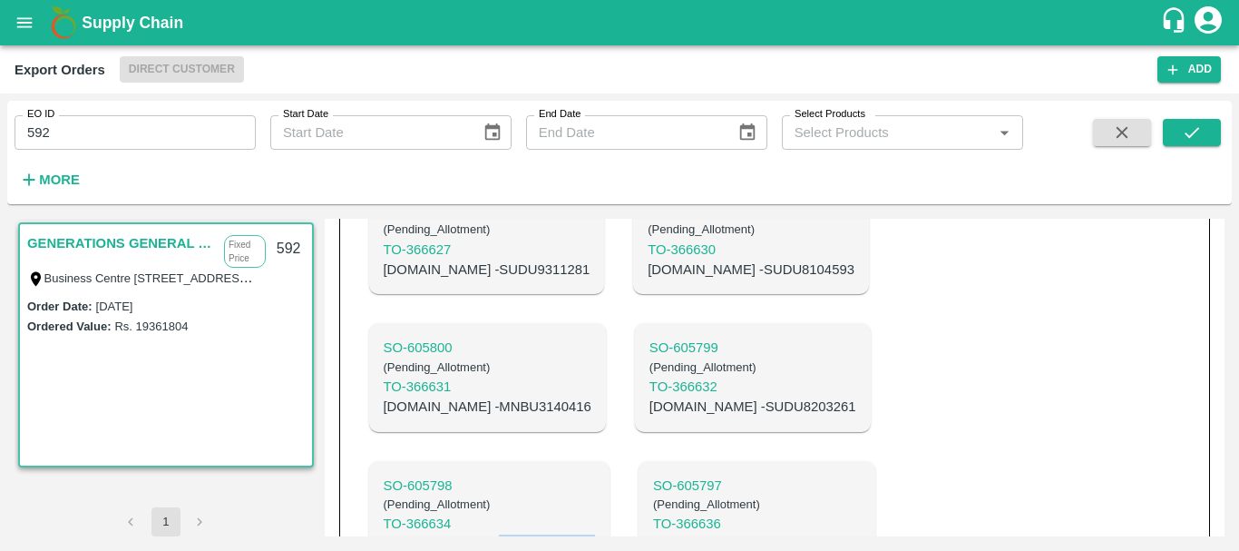
scroll to position [955, 0]
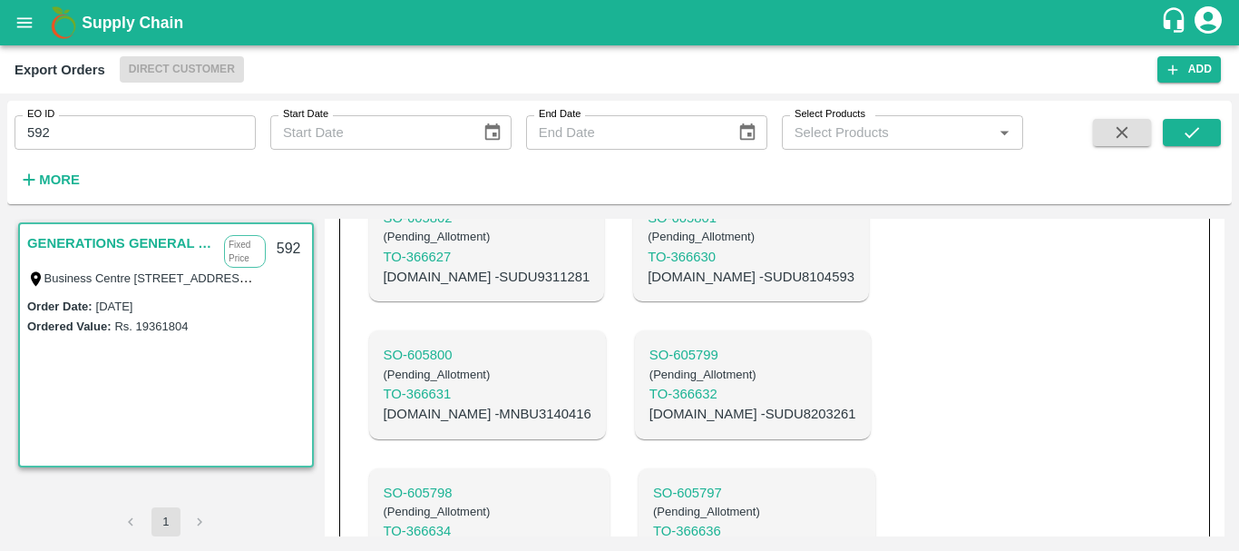
click at [650, 424] on p "C.No - SUDU8203261" at bounding box center [753, 414] width 207 height 20
click at [650, 423] on p "C.No - SUDU8203261" at bounding box center [753, 414] width 207 height 20
click at [479, 420] on p "C.No - MNBU3140416" at bounding box center [488, 414] width 208 height 20
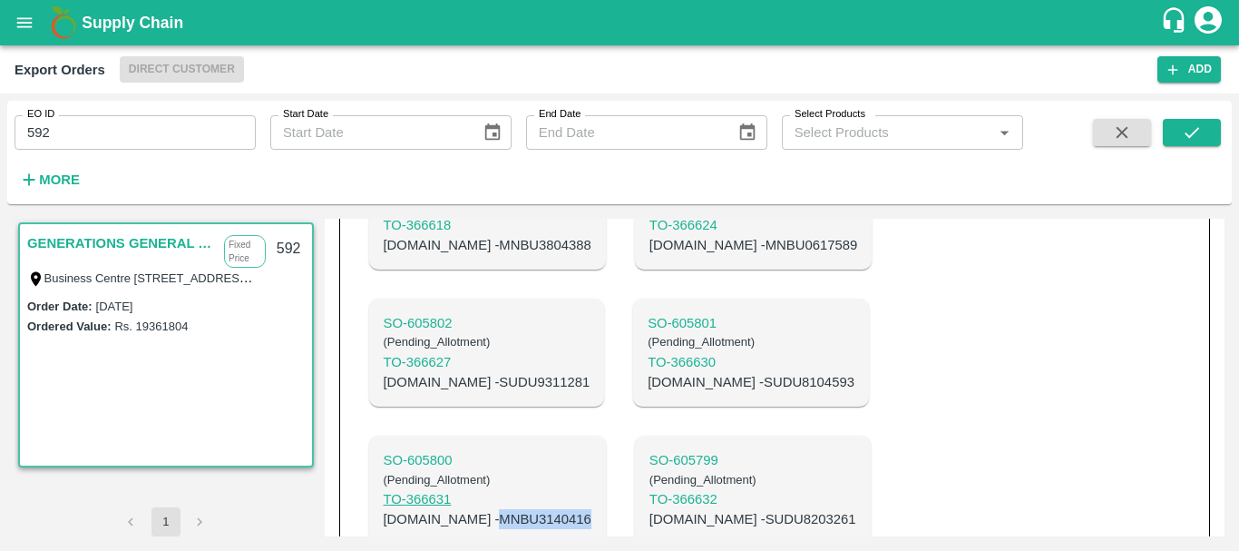
scroll to position [835, 0]
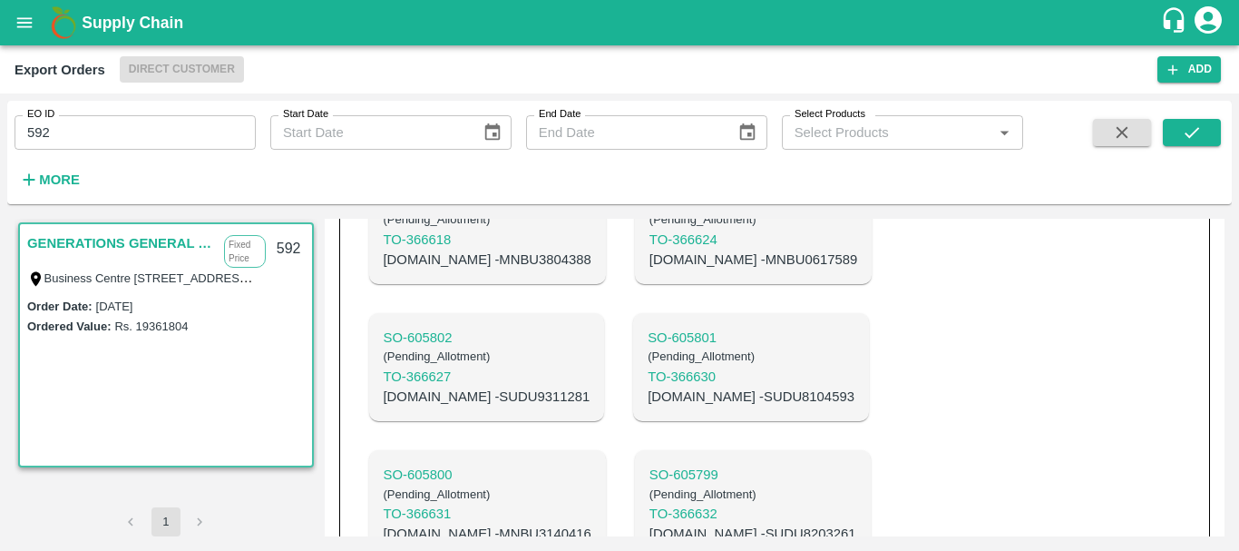
click at [653, 406] on p "C.No - SUDU8104593" at bounding box center [751, 397] width 207 height 20
click at [490, 402] on p "C.No - SUDU9311281" at bounding box center [487, 397] width 207 height 20
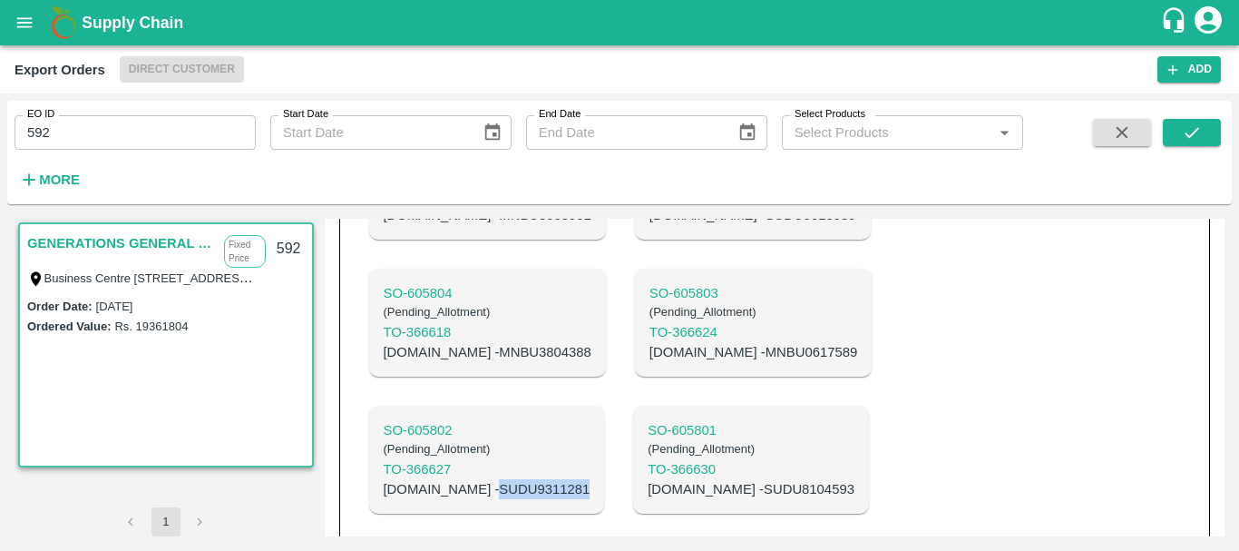
scroll to position [741, 0]
click at [650, 359] on p "C.No - MNBU0617589" at bounding box center [754, 353] width 208 height 20
click at [475, 363] on p "C.No - MNBU3804388" at bounding box center [488, 353] width 208 height 20
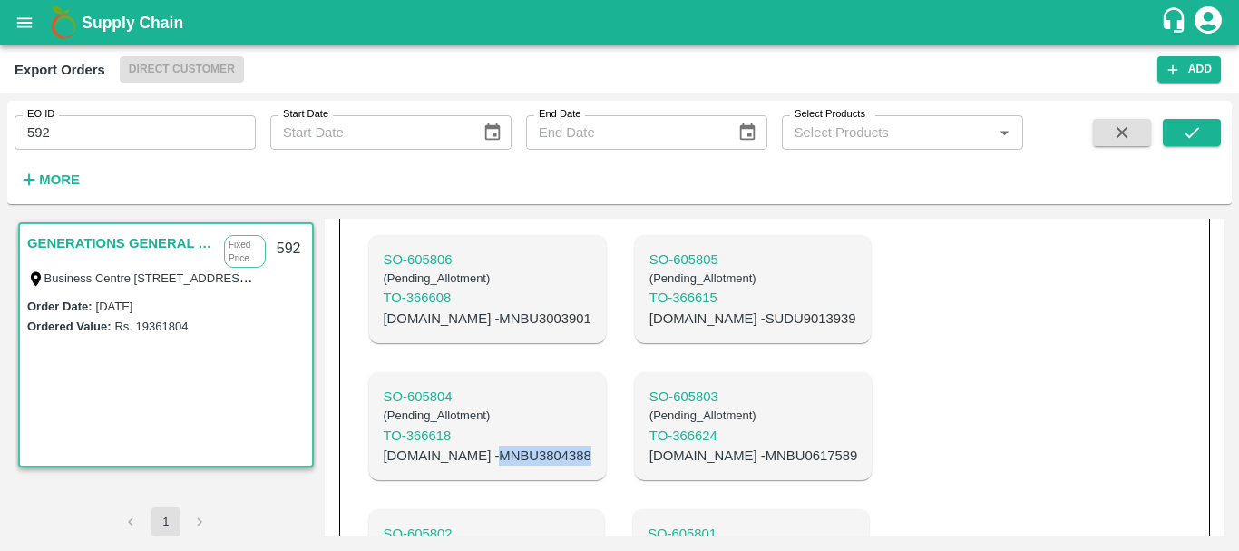
scroll to position [638, 0]
click at [661, 329] on p "C.No - SUDU9013939" at bounding box center [753, 319] width 207 height 20
click at [450, 328] on p "C.No - MNBU3003901" at bounding box center [488, 319] width 208 height 20
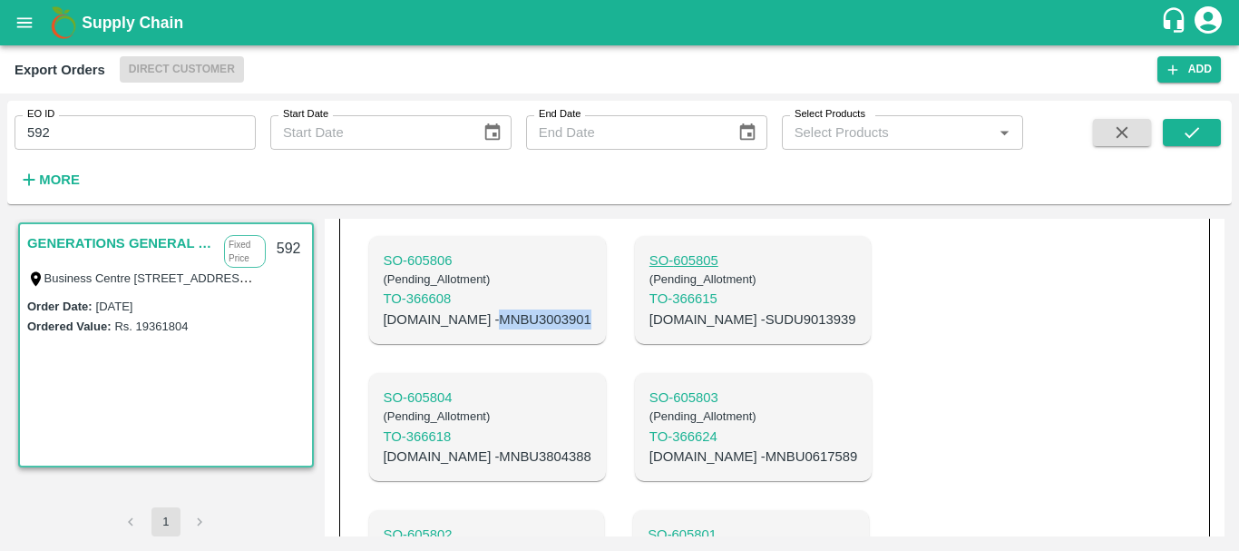
click at [650, 264] on p "SO- 605805" at bounding box center [753, 260] width 207 height 20
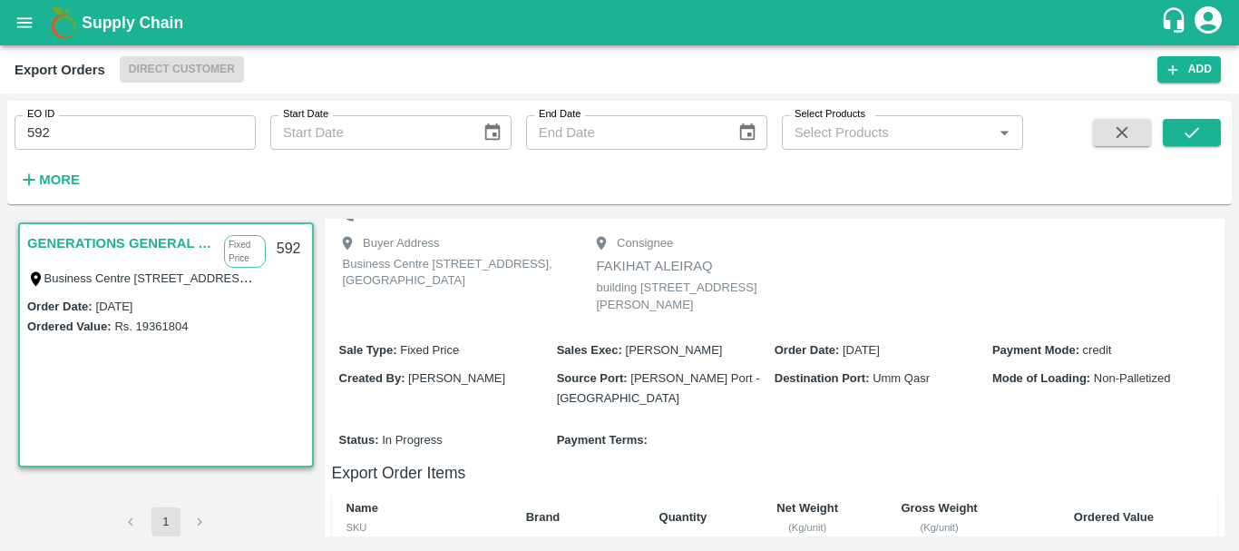
scroll to position [58, 0]
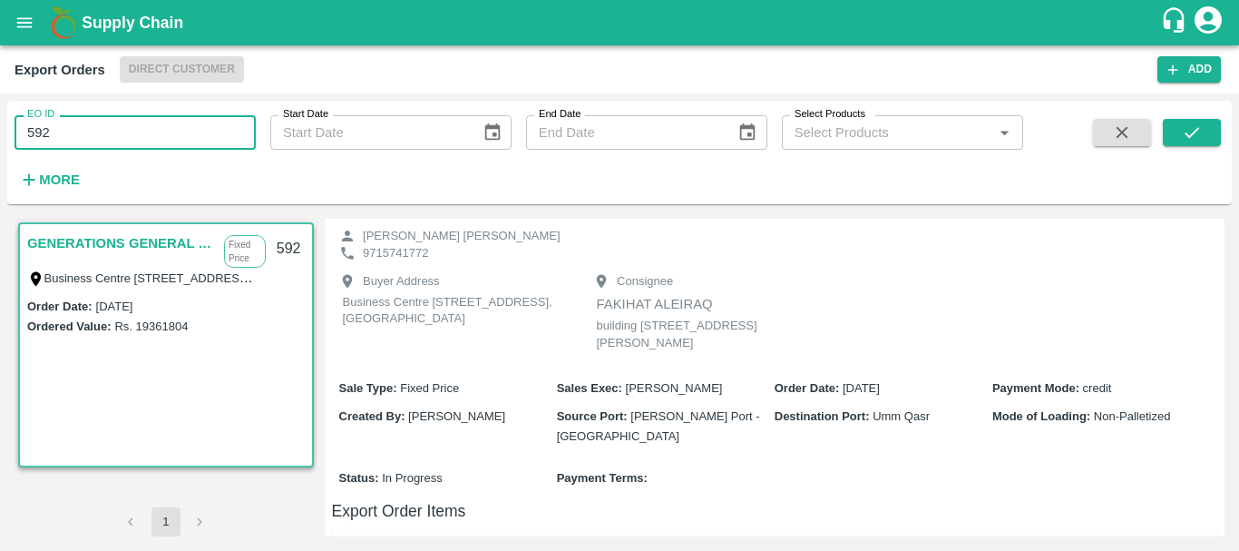
click at [174, 125] on input "592" at bounding box center [135, 132] width 241 height 34
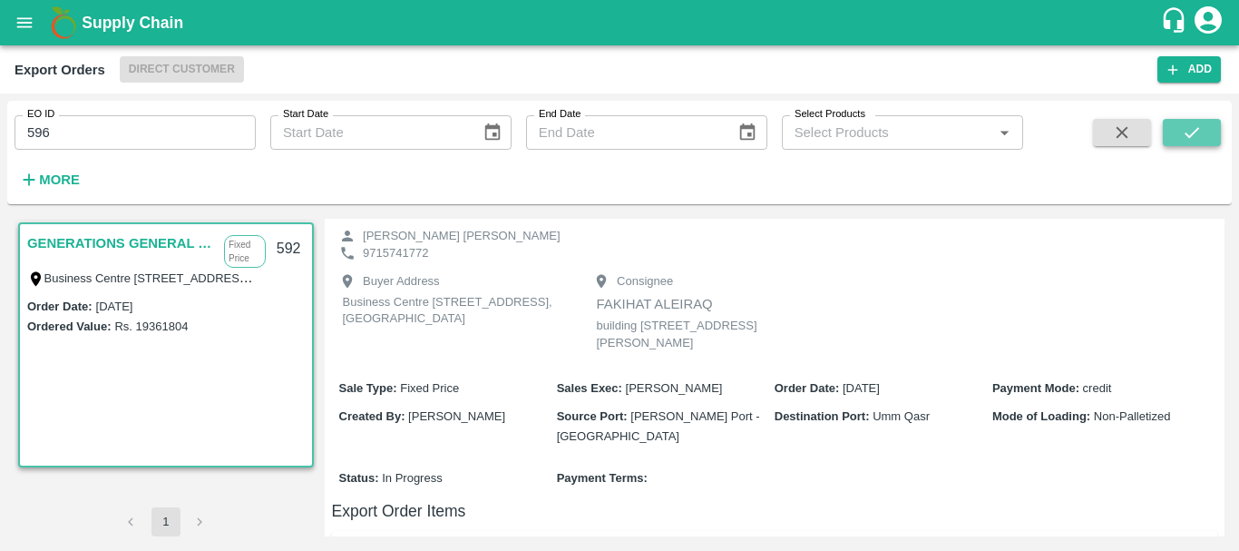
click at [1190, 131] on icon "submit" at bounding box center [1192, 132] width 20 height 20
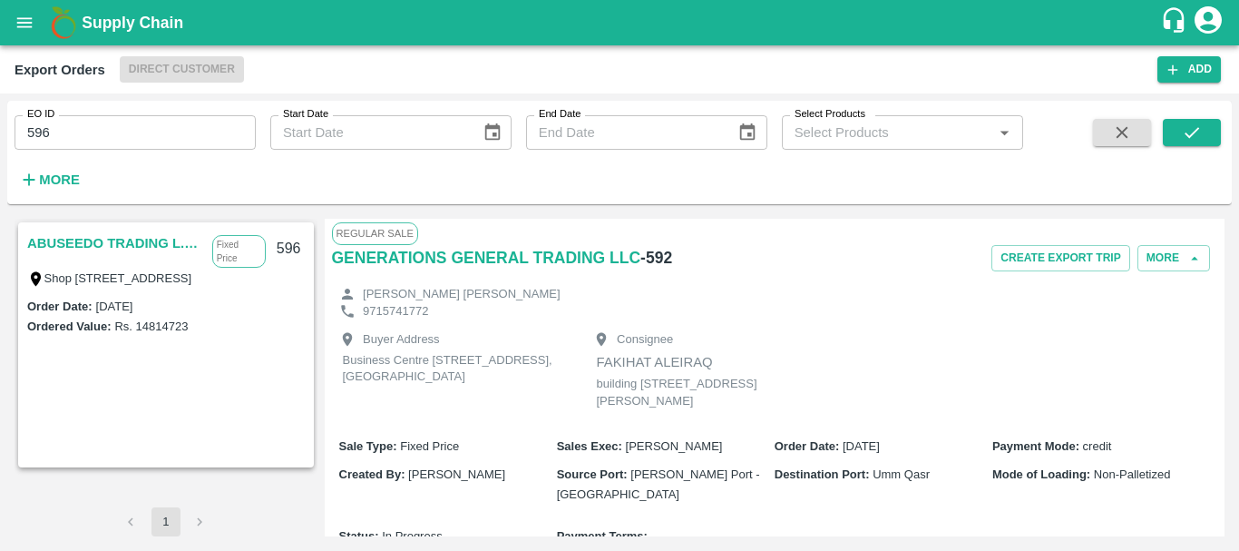
click at [113, 248] on link "ABUSEEDO TRADING L.L.C" at bounding box center [115, 243] width 176 height 24
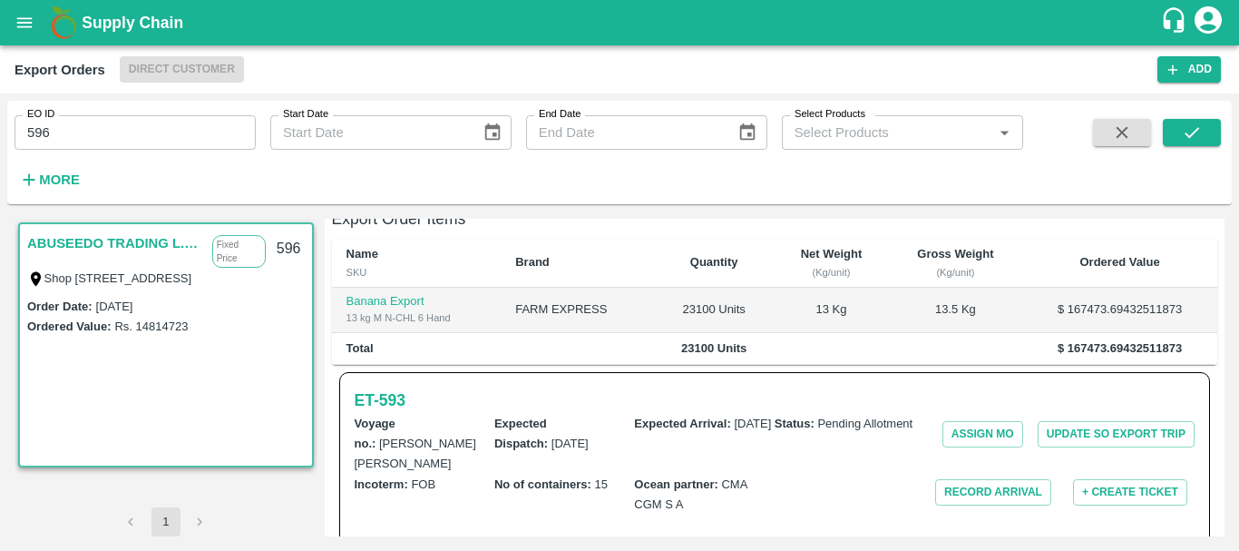
scroll to position [403, 0]
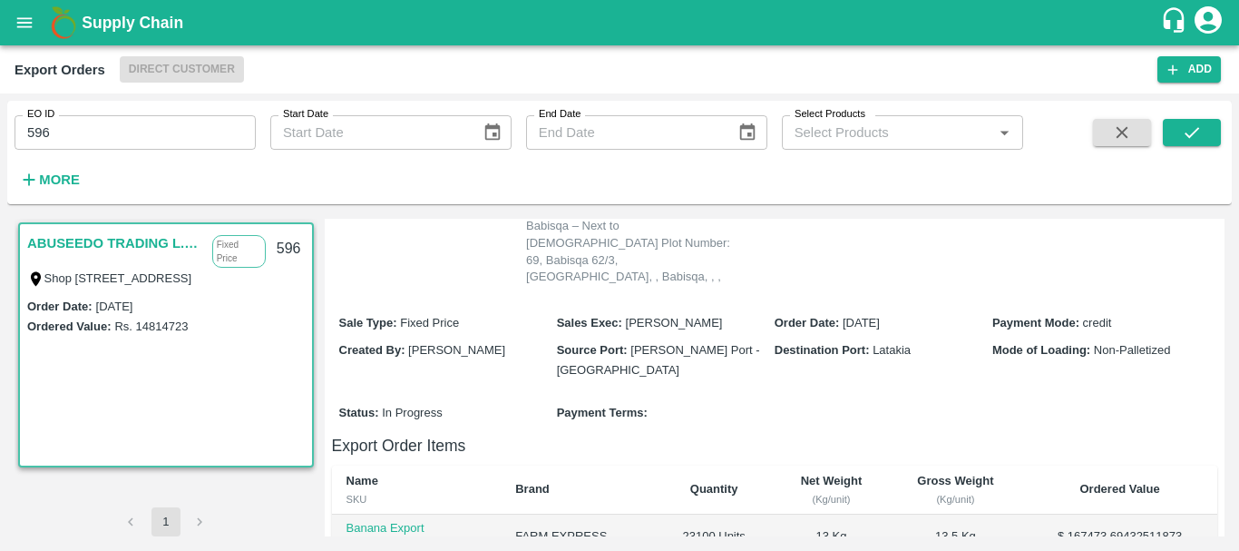
scroll to position [0, 0]
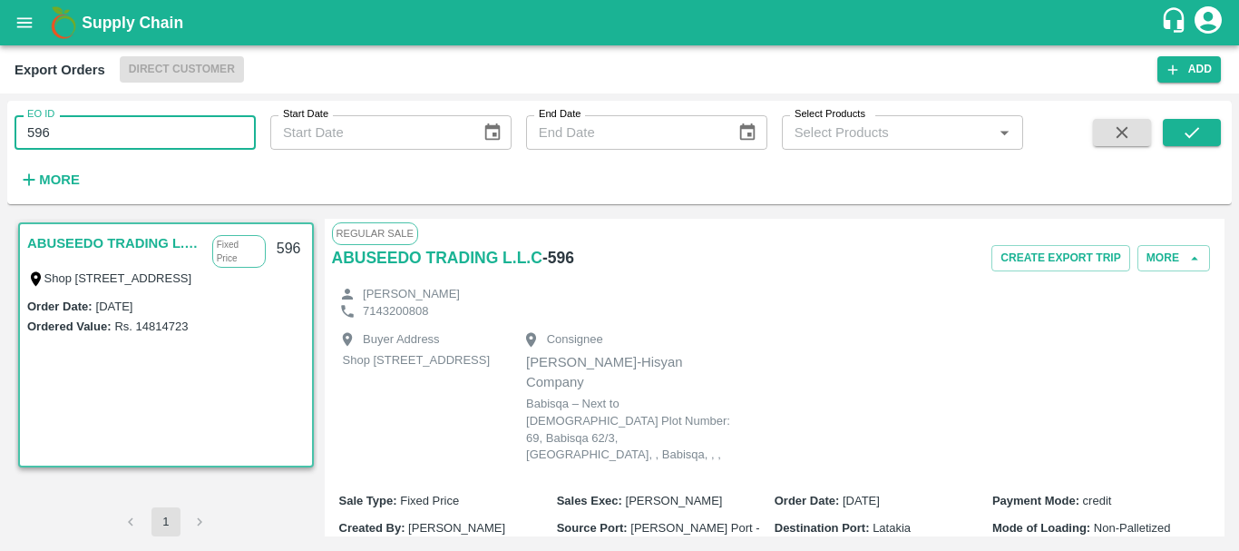
click at [163, 117] on input "596" at bounding box center [135, 132] width 241 height 34
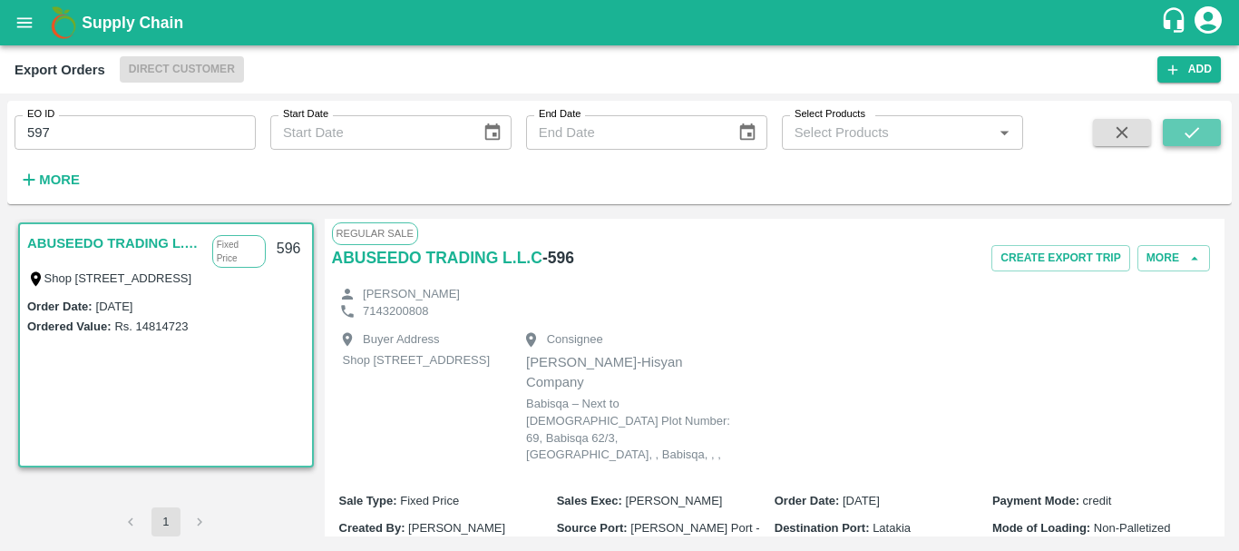
click at [1182, 127] on icon "submit" at bounding box center [1192, 132] width 20 height 20
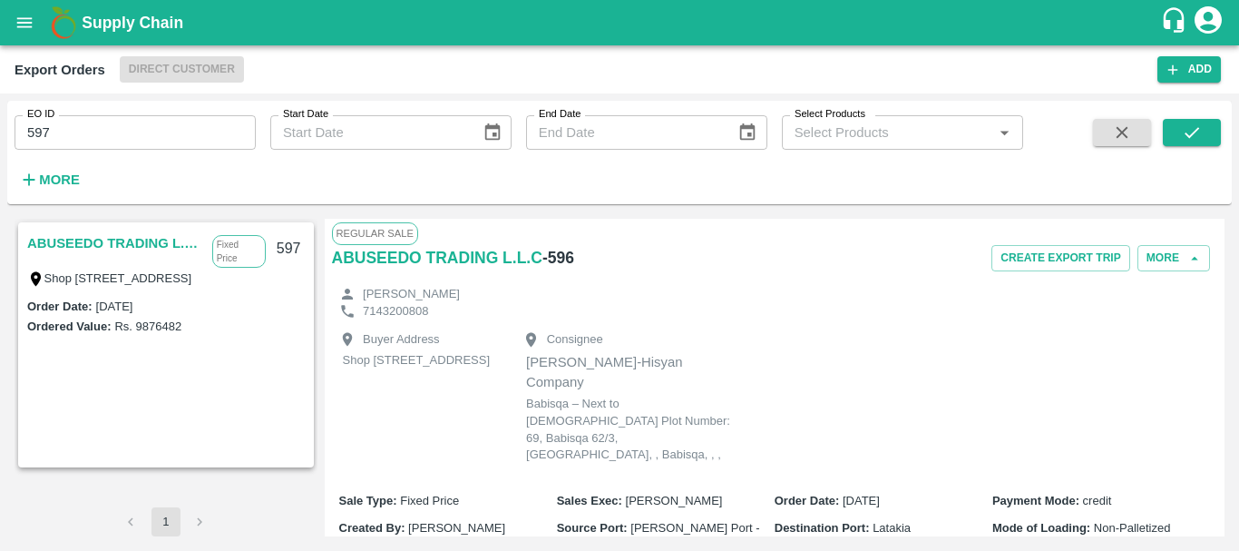
click at [115, 251] on link "ABUSEEDO TRADING L.L.C" at bounding box center [115, 243] width 176 height 24
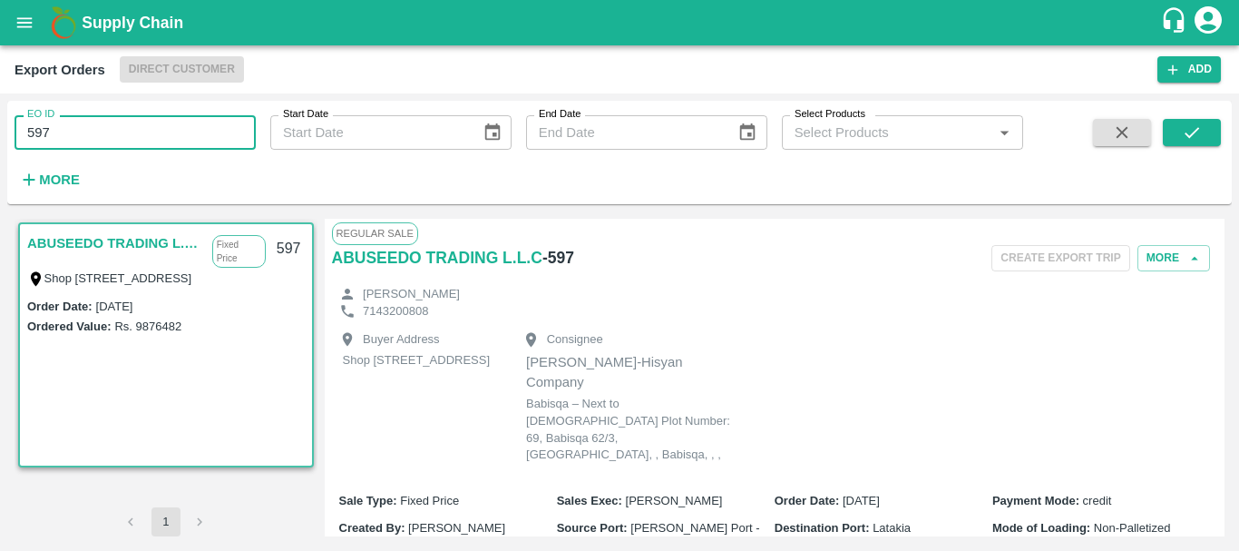
click at [116, 132] on input "597" at bounding box center [135, 132] width 241 height 34
type input "596"
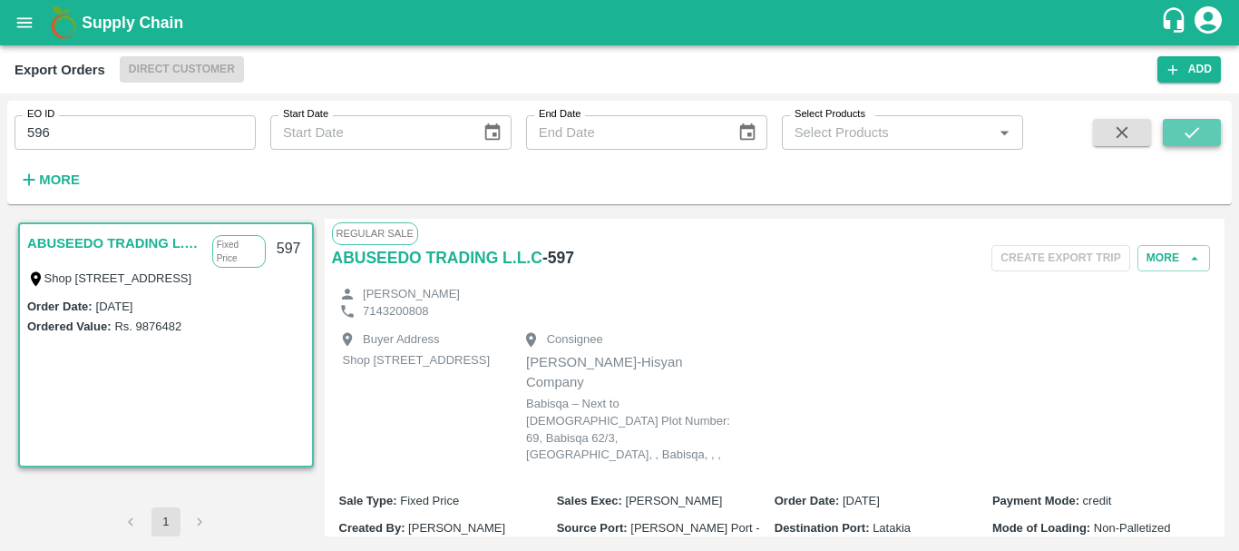
click at [1182, 133] on icon "submit" at bounding box center [1192, 132] width 20 height 20
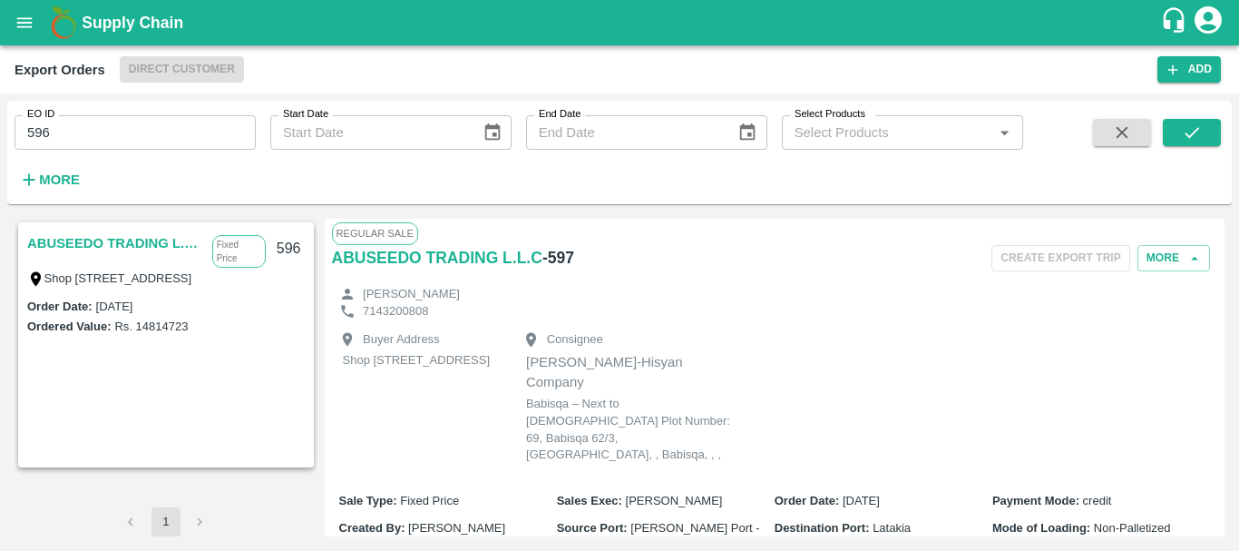
click at [113, 238] on link "ABUSEEDO TRADING L.L.C" at bounding box center [115, 243] width 176 height 24
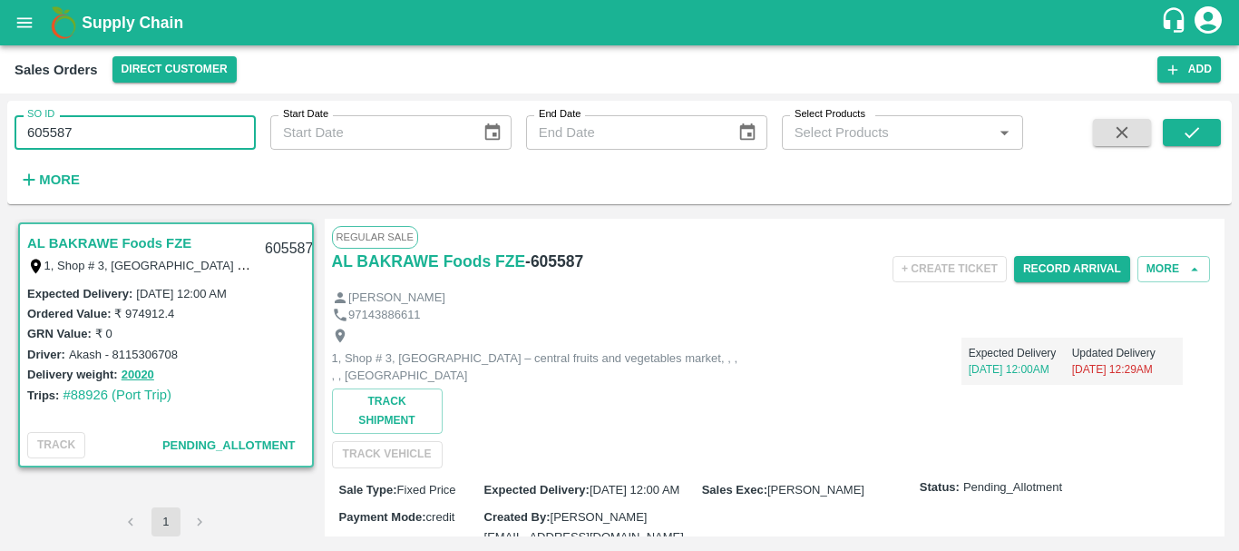
click at [42, 135] on input "605587" at bounding box center [135, 132] width 241 height 34
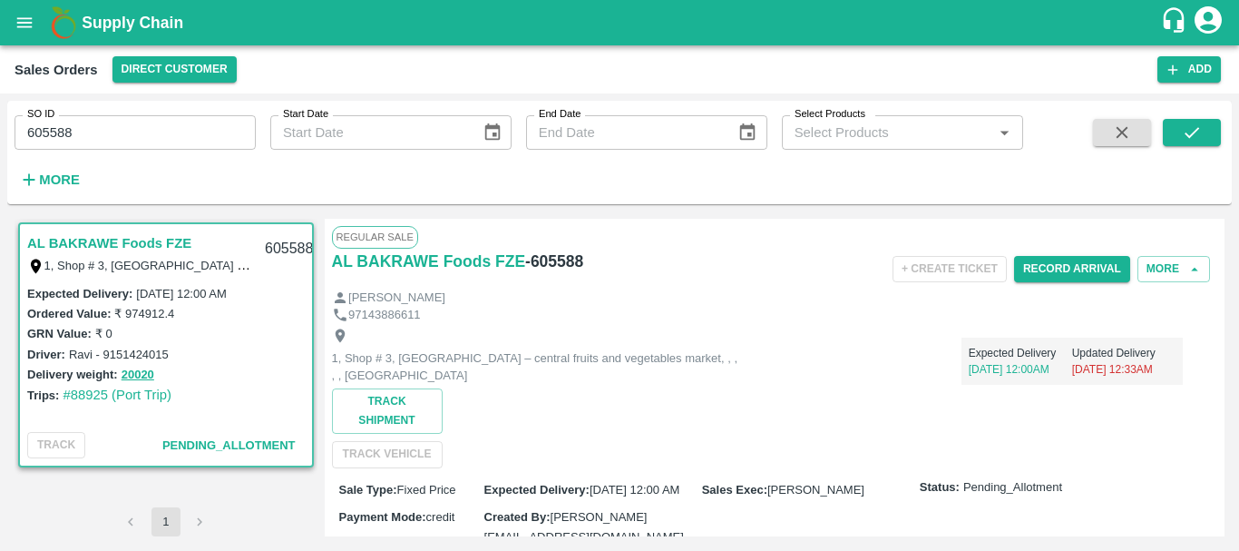
click at [55, 126] on input "605588" at bounding box center [135, 132] width 241 height 34
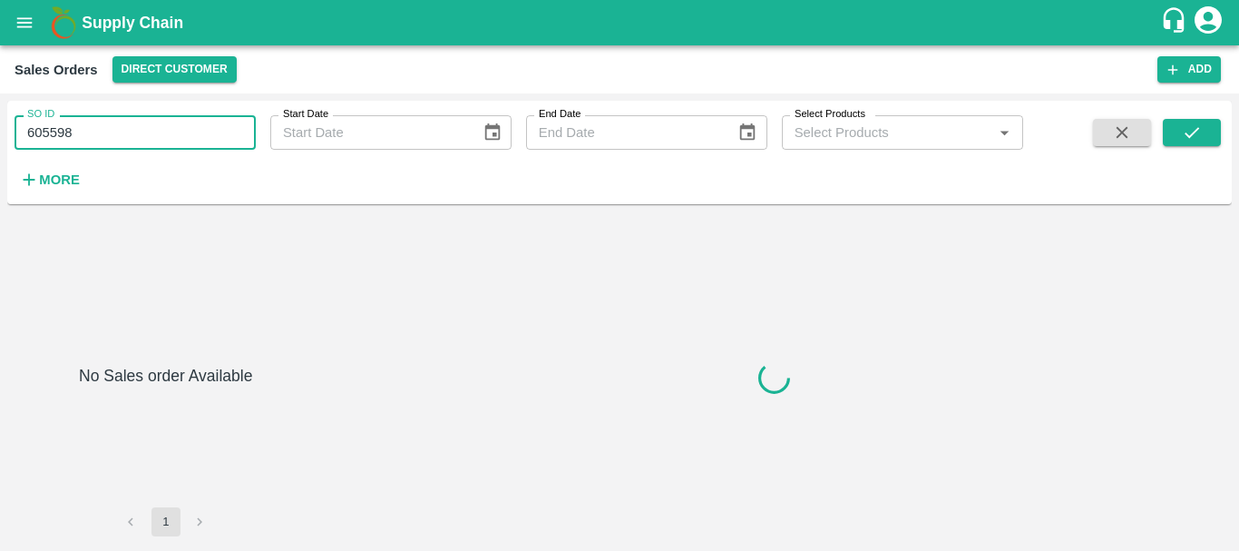
click at [63, 141] on input "605598" at bounding box center [135, 132] width 241 height 34
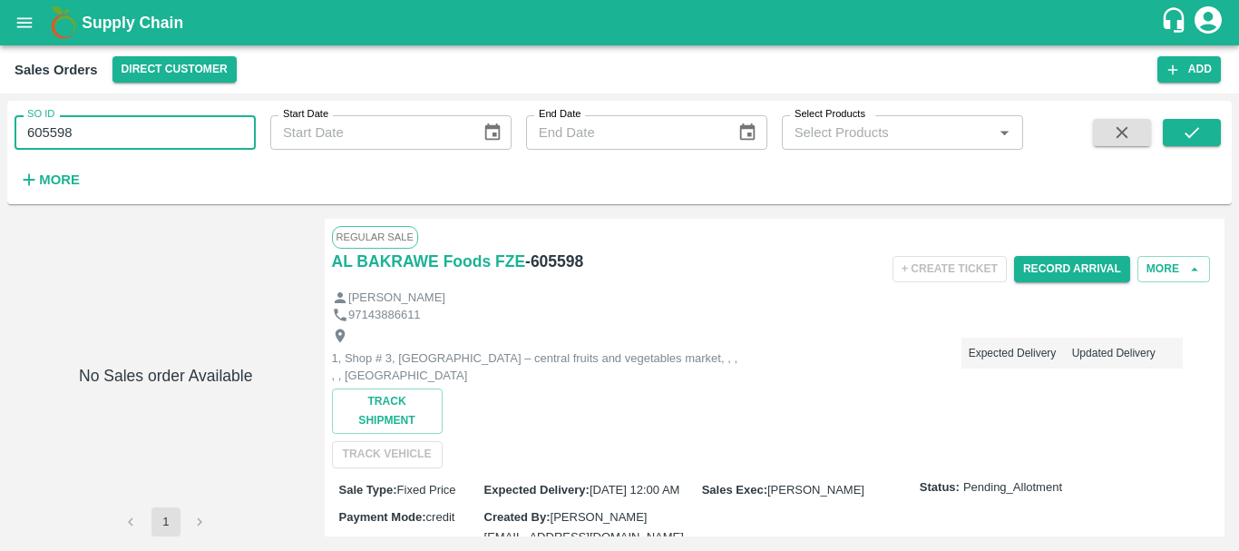
click at [63, 141] on input "605598" at bounding box center [135, 132] width 241 height 34
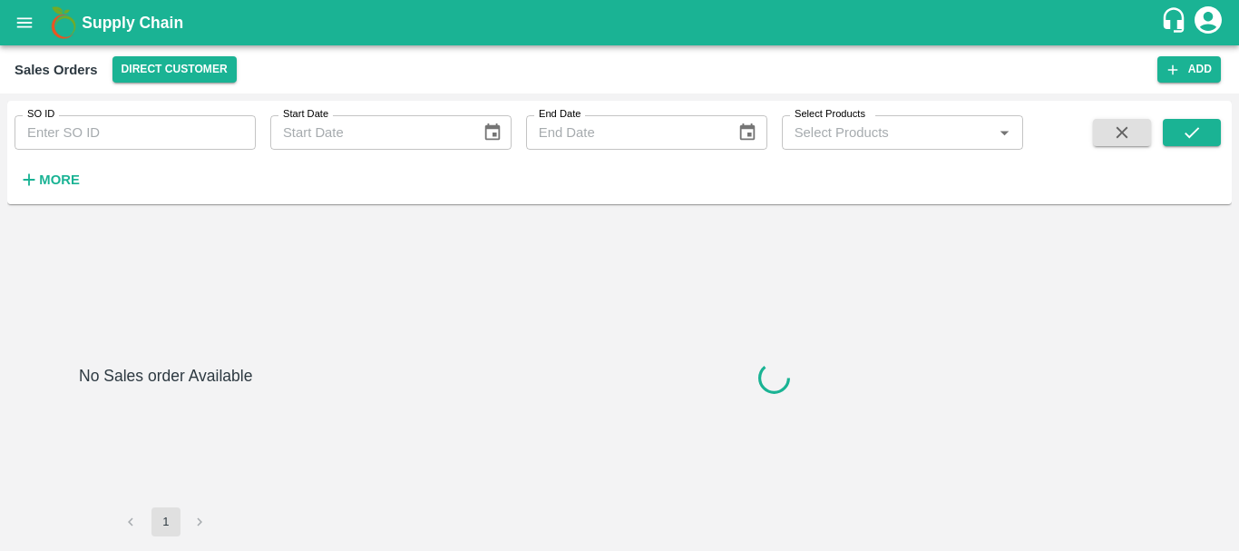
type input "605599"
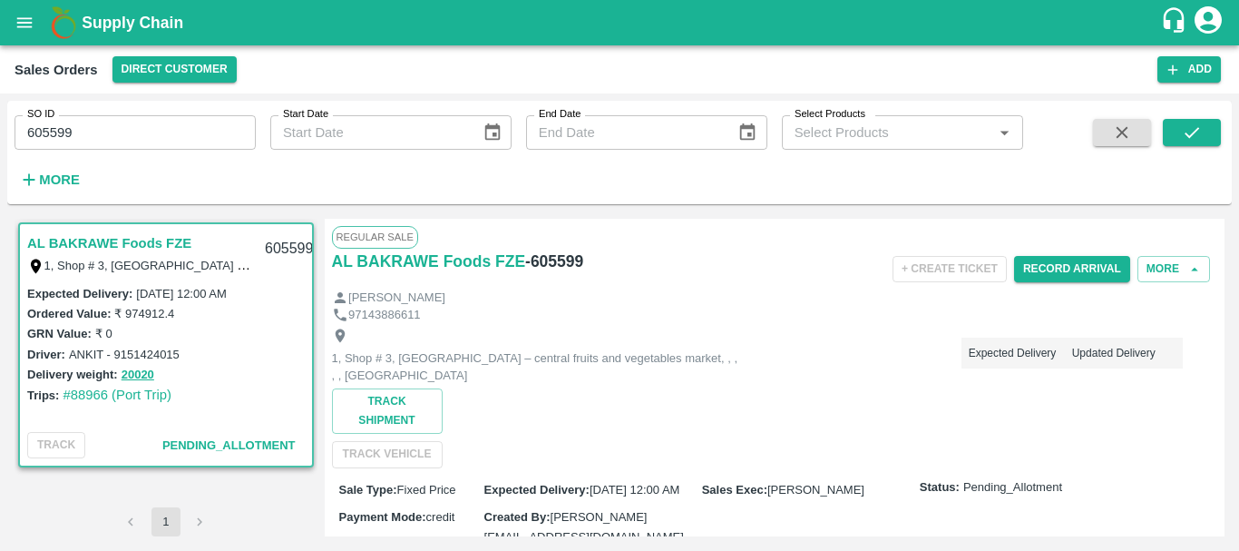
click at [45, 132] on input "605599" at bounding box center [135, 132] width 241 height 34
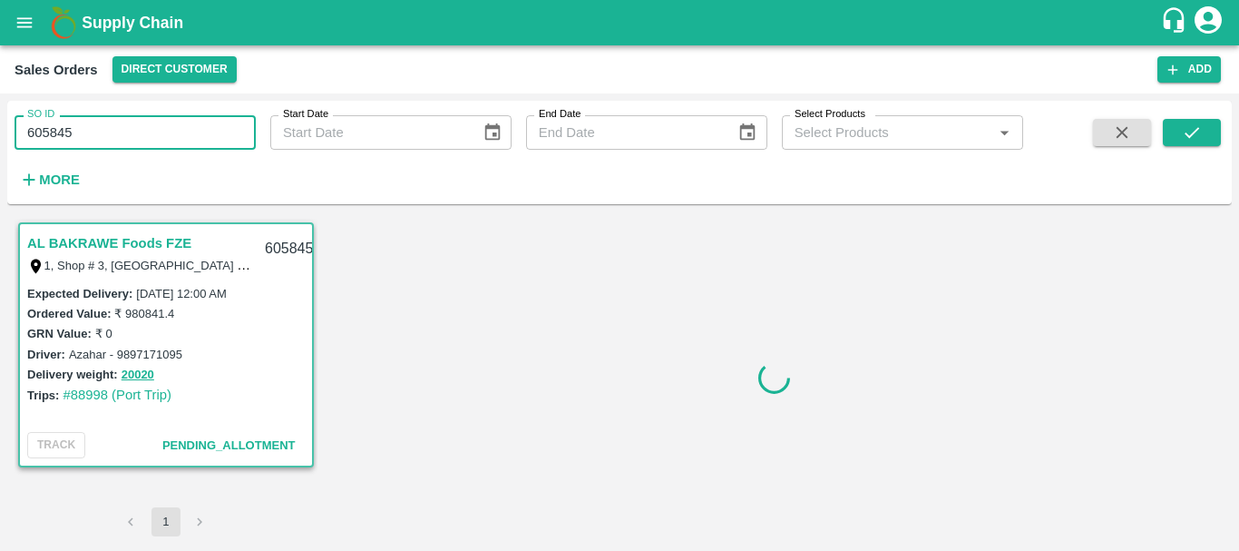
click at [44, 130] on input "605845" at bounding box center [135, 132] width 241 height 34
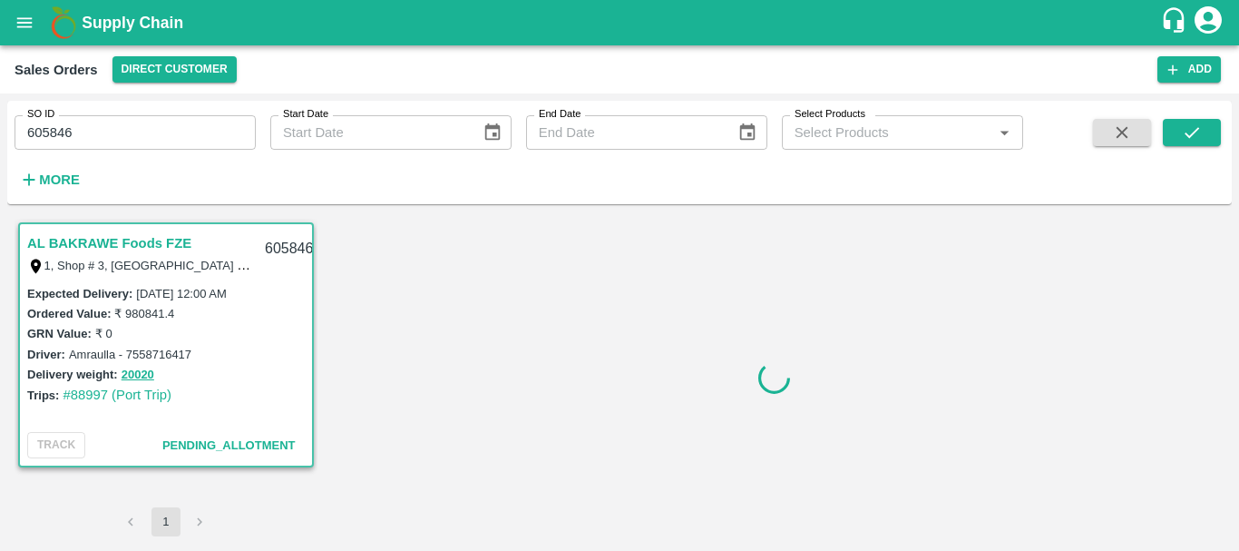
click at [51, 126] on input "605846" at bounding box center [135, 132] width 241 height 34
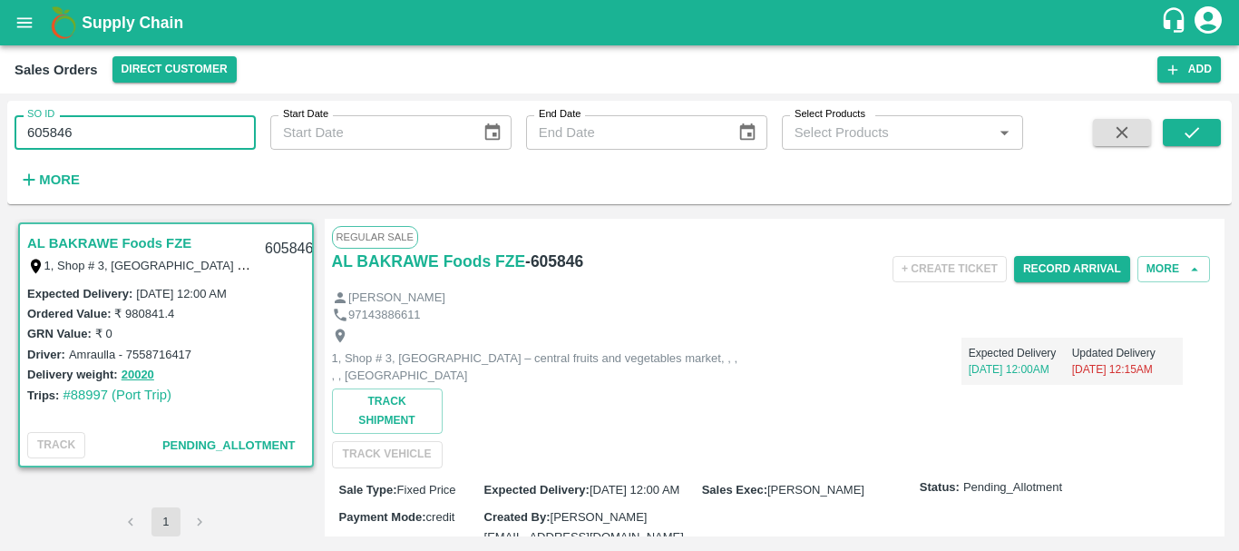
click at [51, 126] on input "605846" at bounding box center [135, 132] width 241 height 34
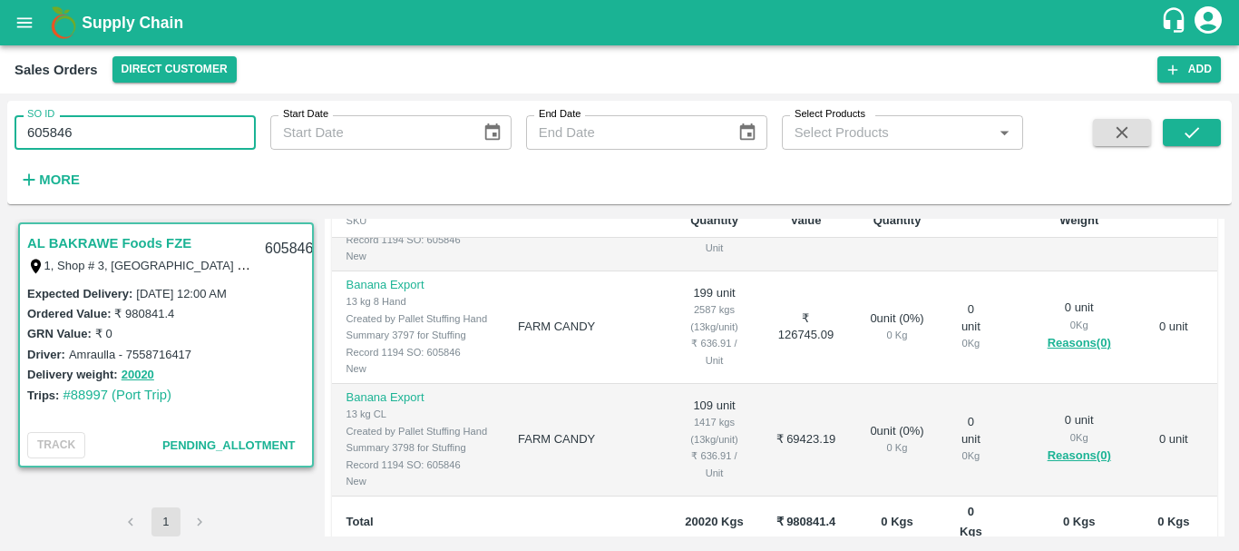
scroll to position [649, 0]
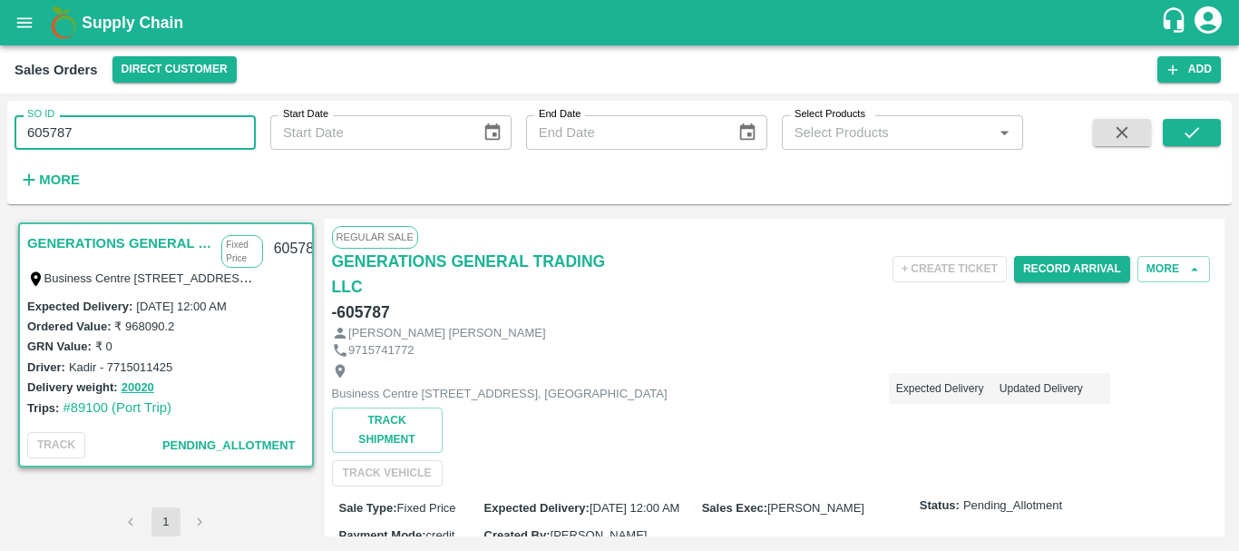
click at [44, 134] on input "605787" at bounding box center [135, 132] width 241 height 34
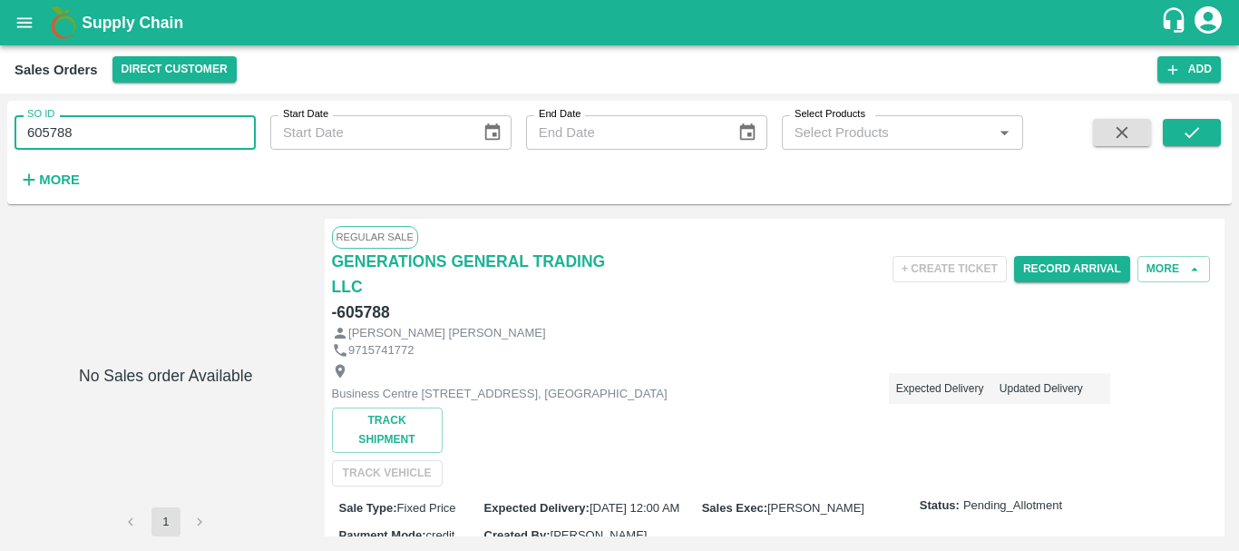
click at [33, 128] on input "605788" at bounding box center [135, 132] width 241 height 34
